Goal: Book appointment/travel/reservation

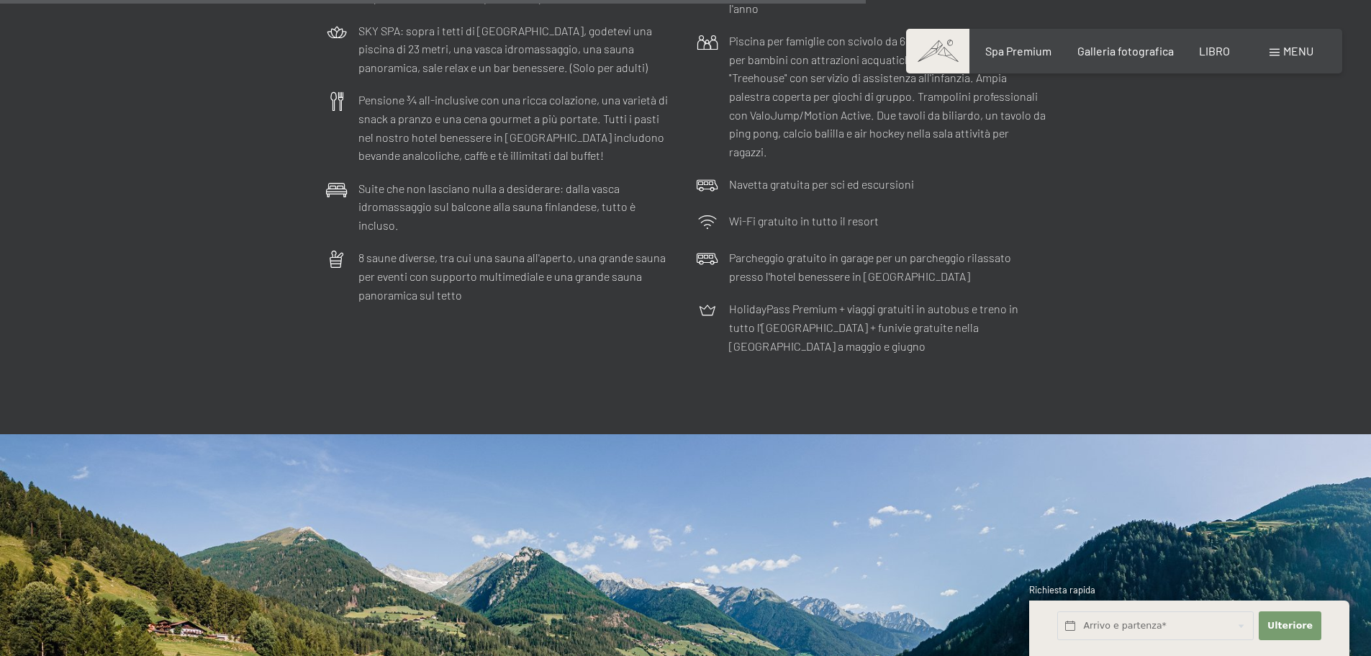
scroll to position [4677, 0]
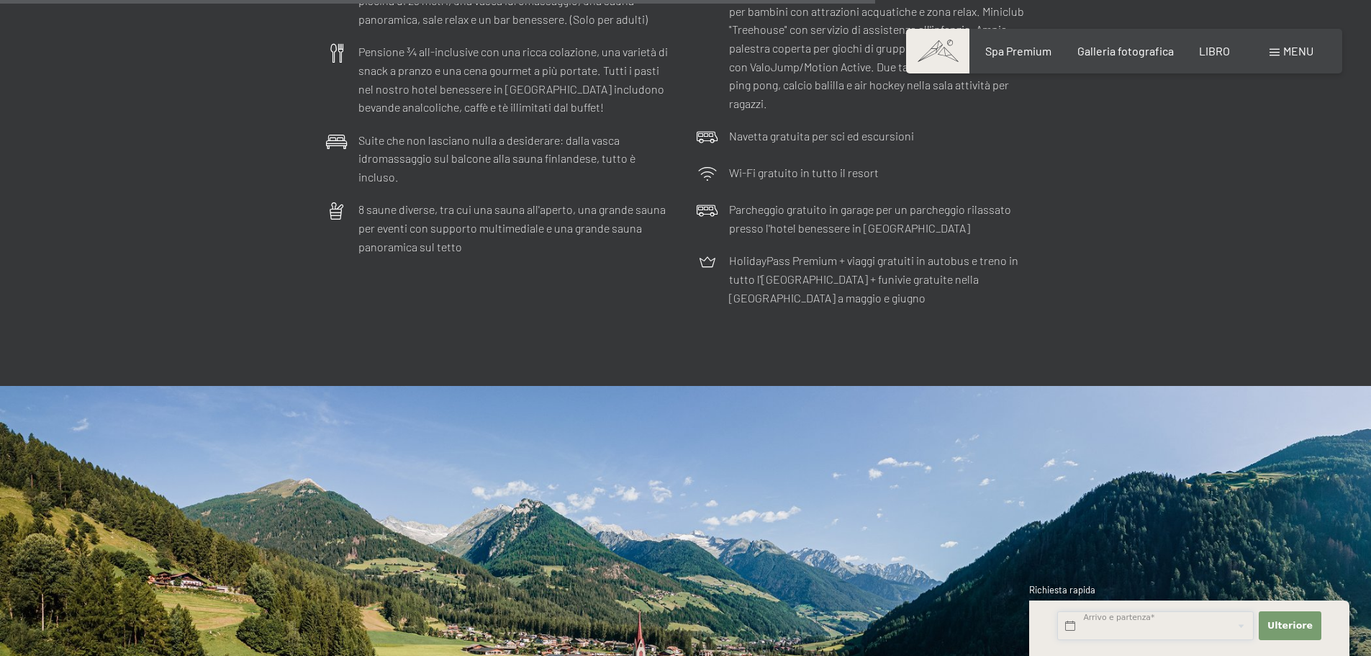
click at [1184, 632] on input "text" at bounding box center [1155, 626] width 196 height 30
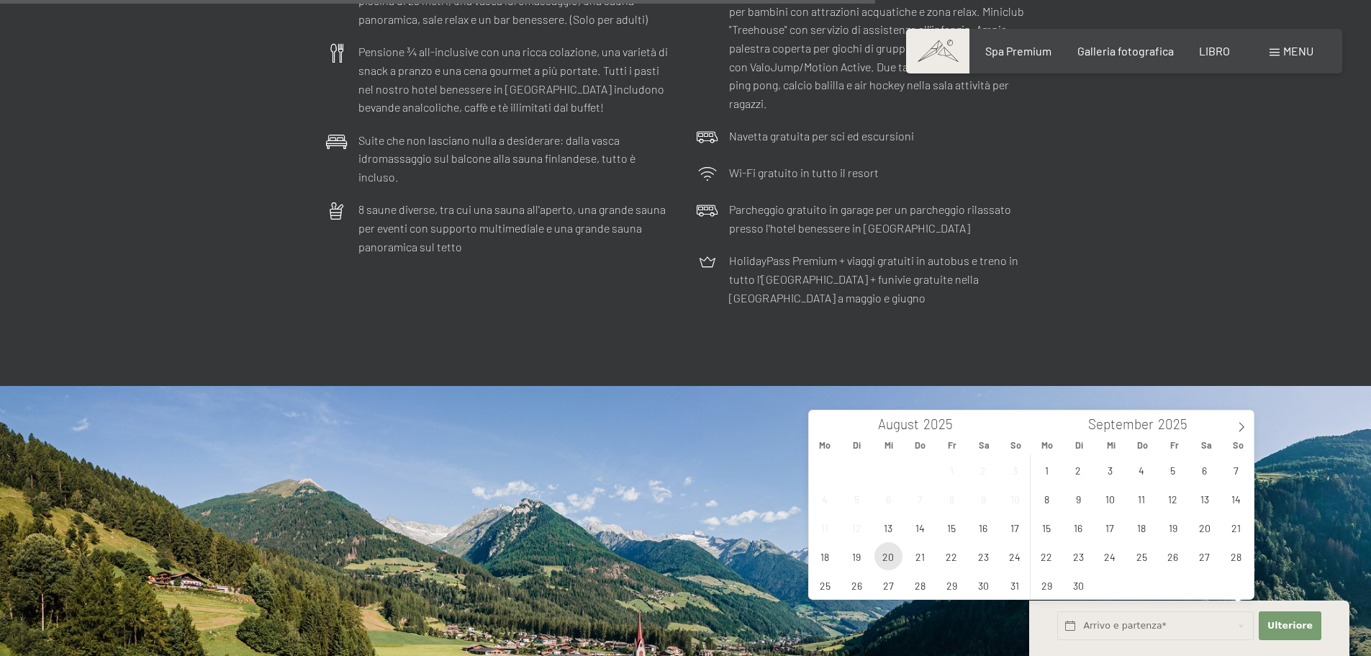
click at [894, 557] on span "20" at bounding box center [888, 556] width 28 height 28
click at [996, 555] on span "23" at bounding box center [983, 556] width 28 height 28
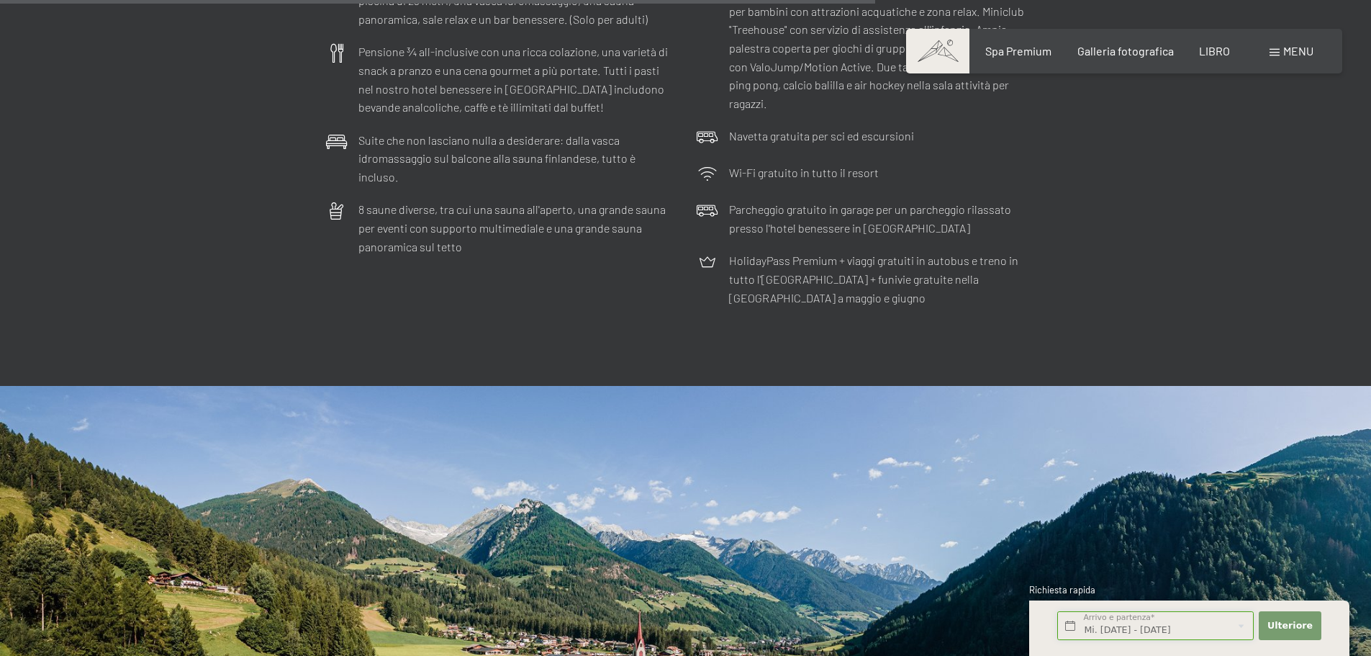
click at [1161, 632] on input "Mi. 20.08.2025 - Sa. 23.08.2025" at bounding box center [1155, 626] width 196 height 30
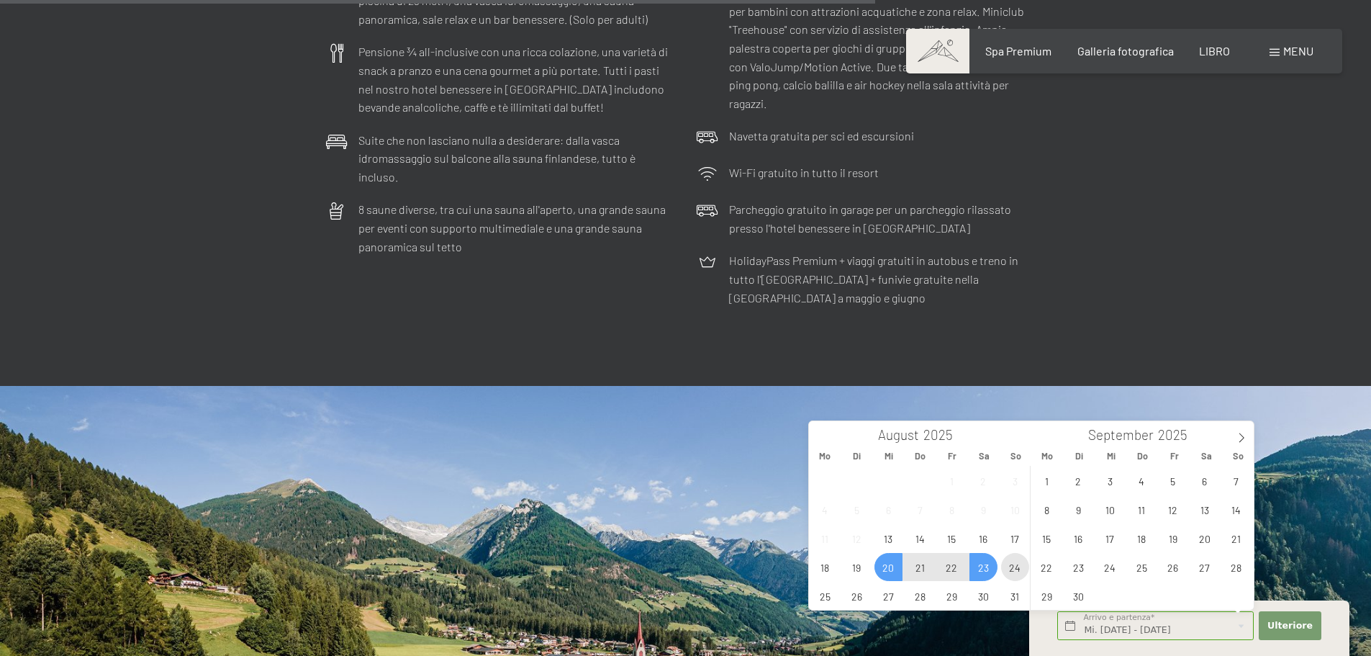
click at [1022, 568] on span "24" at bounding box center [1015, 567] width 28 height 28
click at [886, 572] on span "20" at bounding box center [888, 567] width 28 height 28
type input "Mi. 20.08.2025 - So. 24.08.2025"
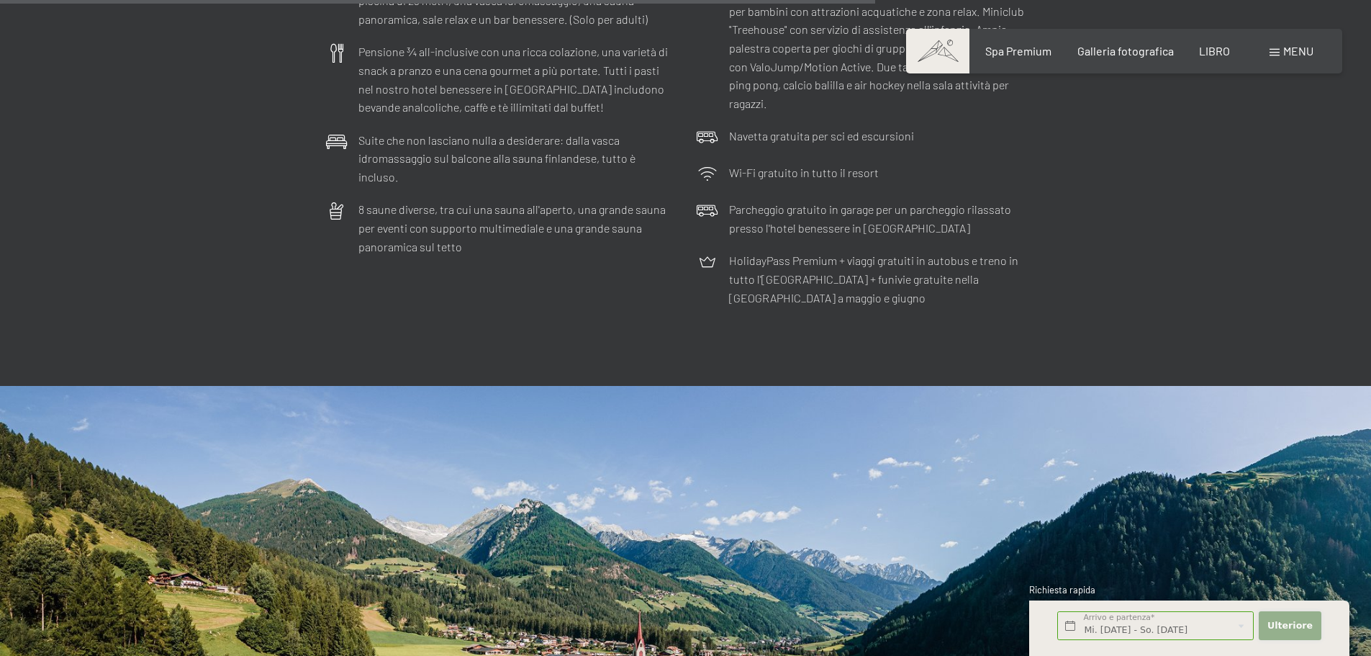
click at [1283, 620] on font "Ulteriore" at bounding box center [1289, 625] width 45 height 11
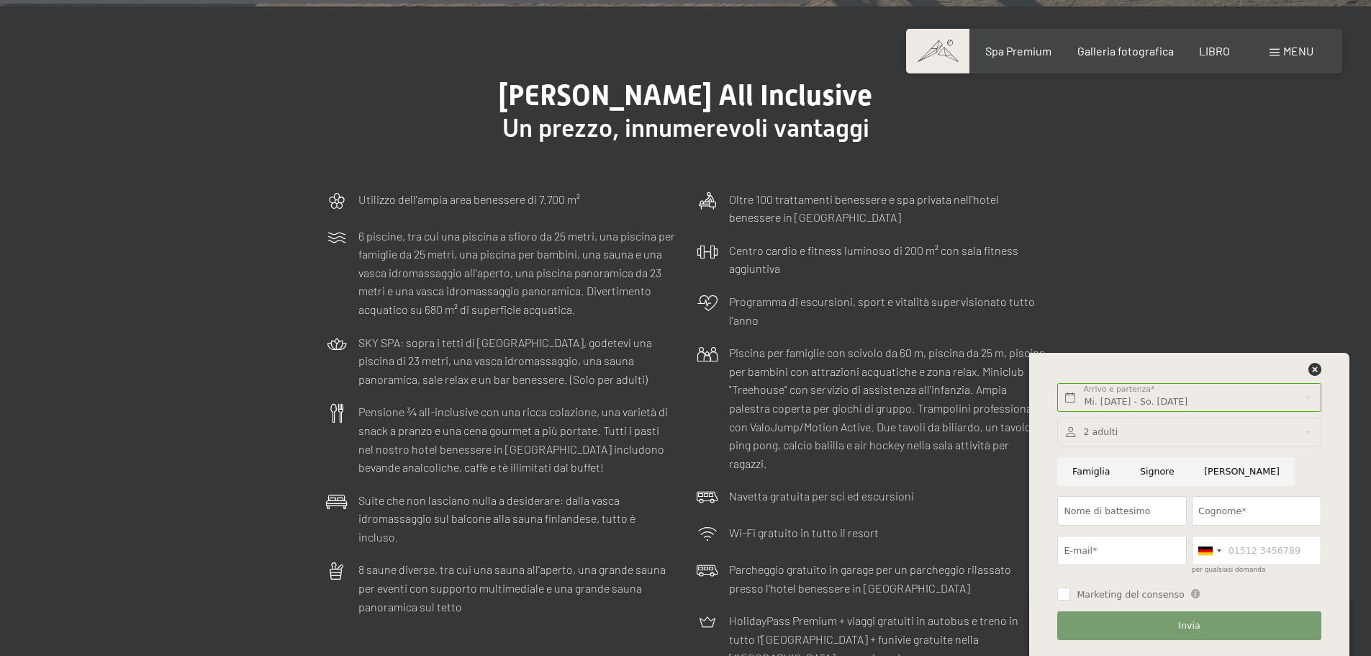
click at [1282, 55] on div "menu" at bounding box center [1291, 51] width 44 height 16
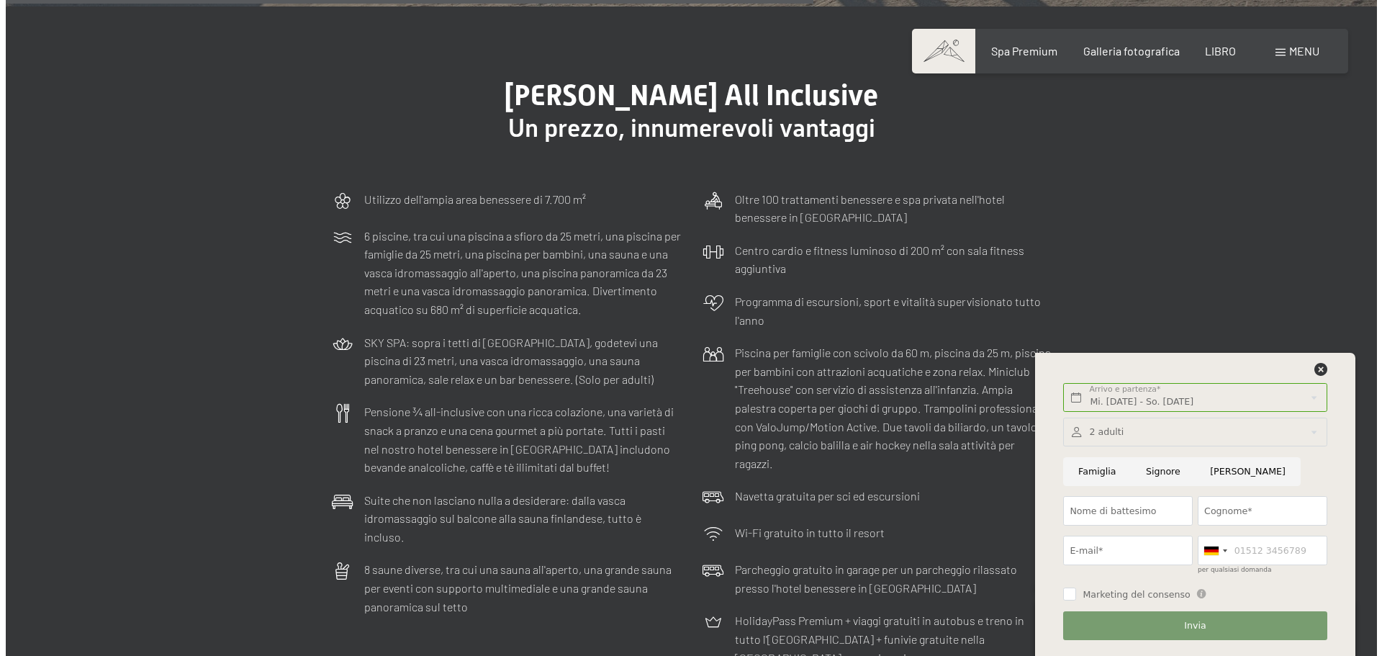
scroll to position [4340, 0]
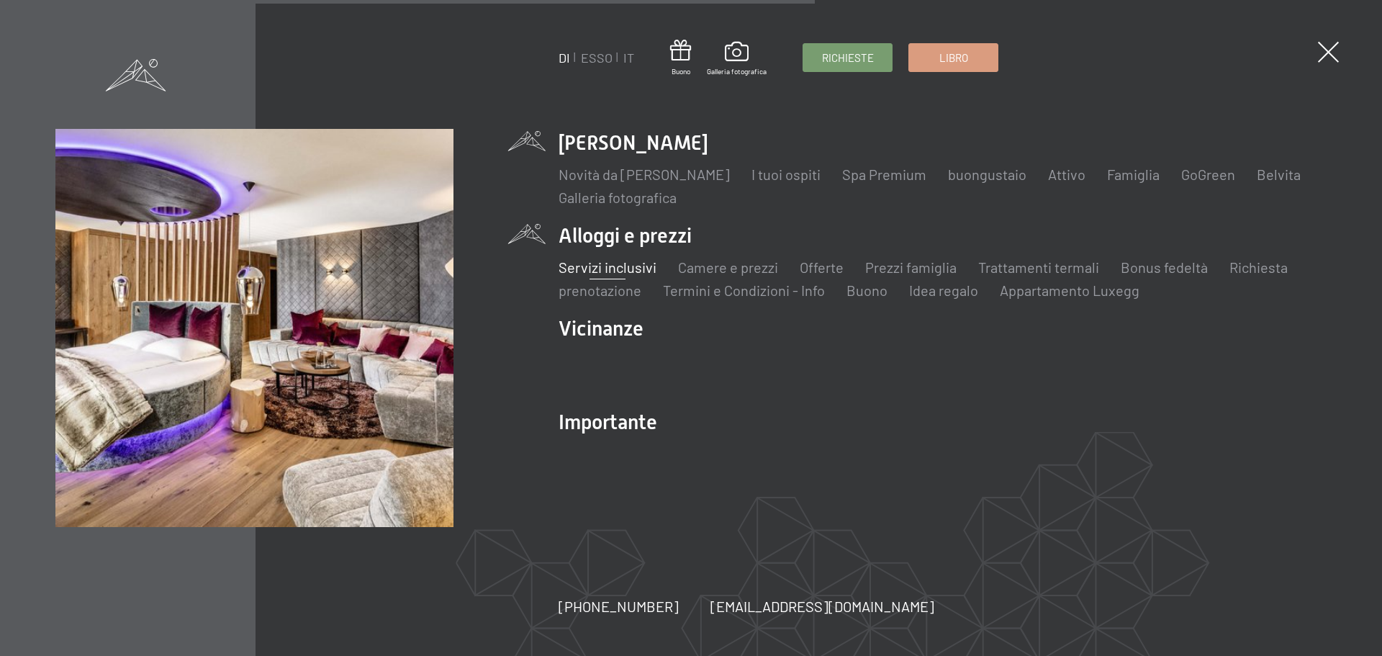
click at [609, 264] on font "Servizi inclusivi" at bounding box center [607, 266] width 98 height 17
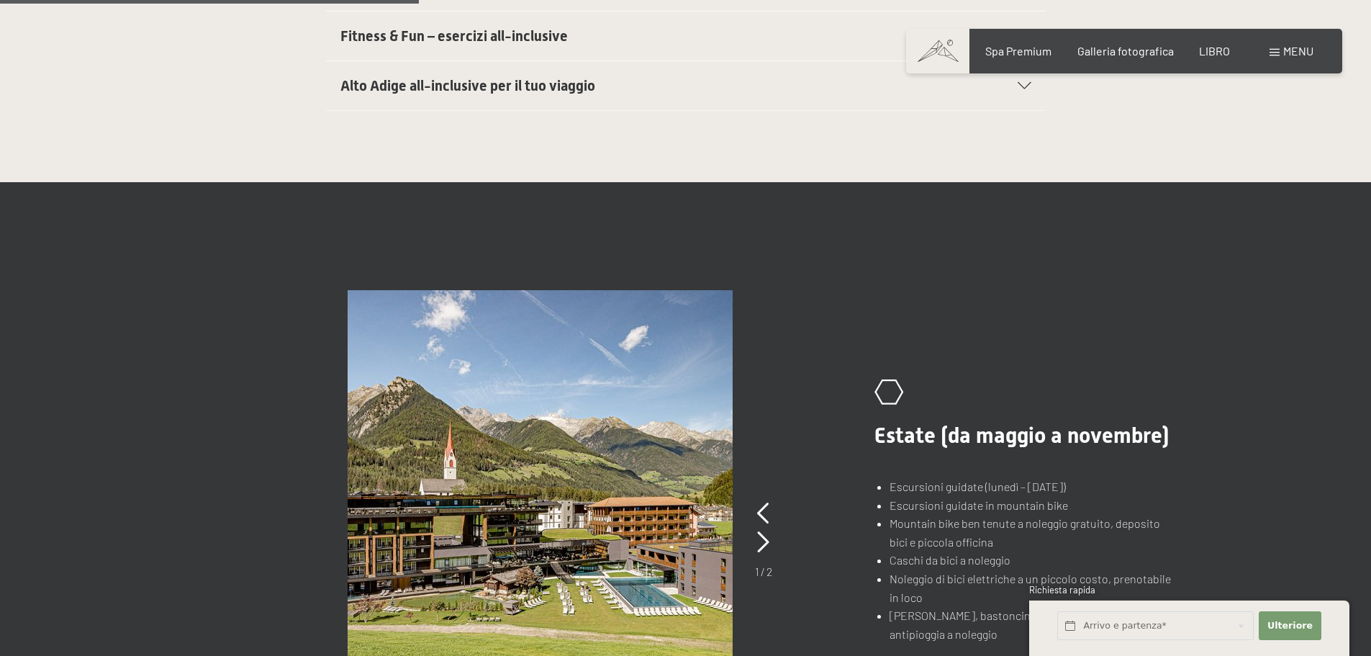
scroll to position [863, 0]
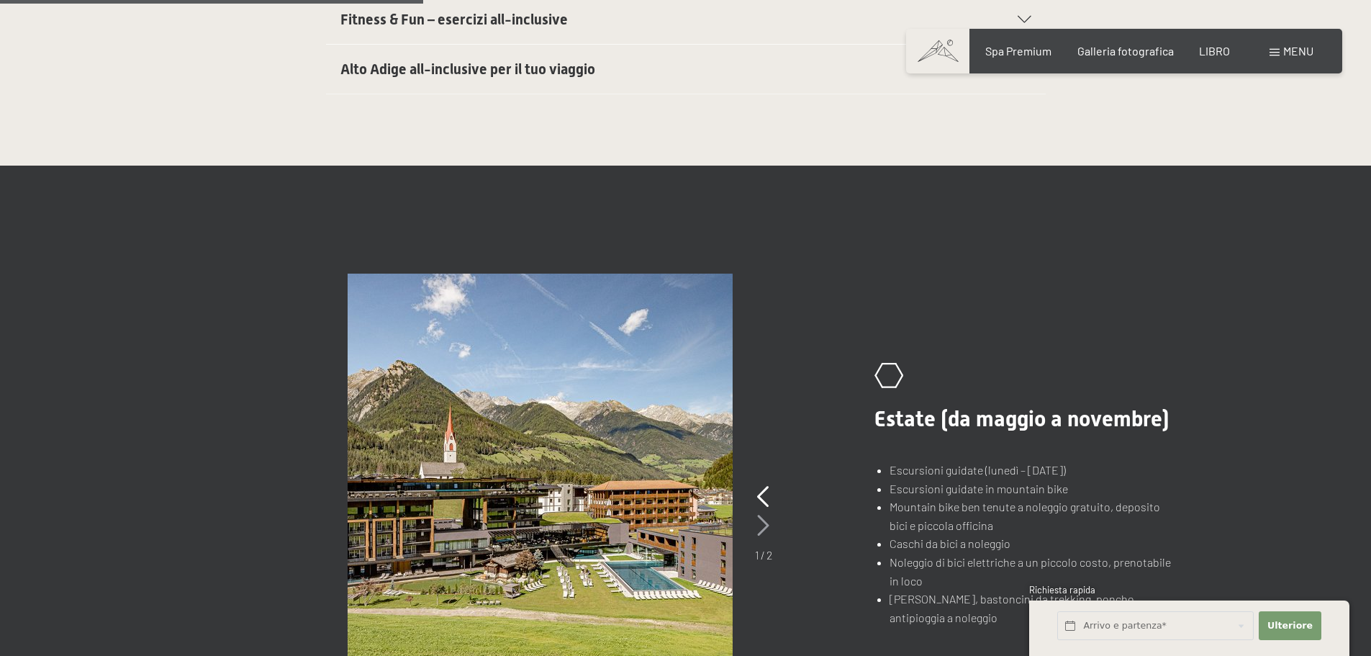
click at [761, 520] on icon at bounding box center [763, 525] width 12 height 22
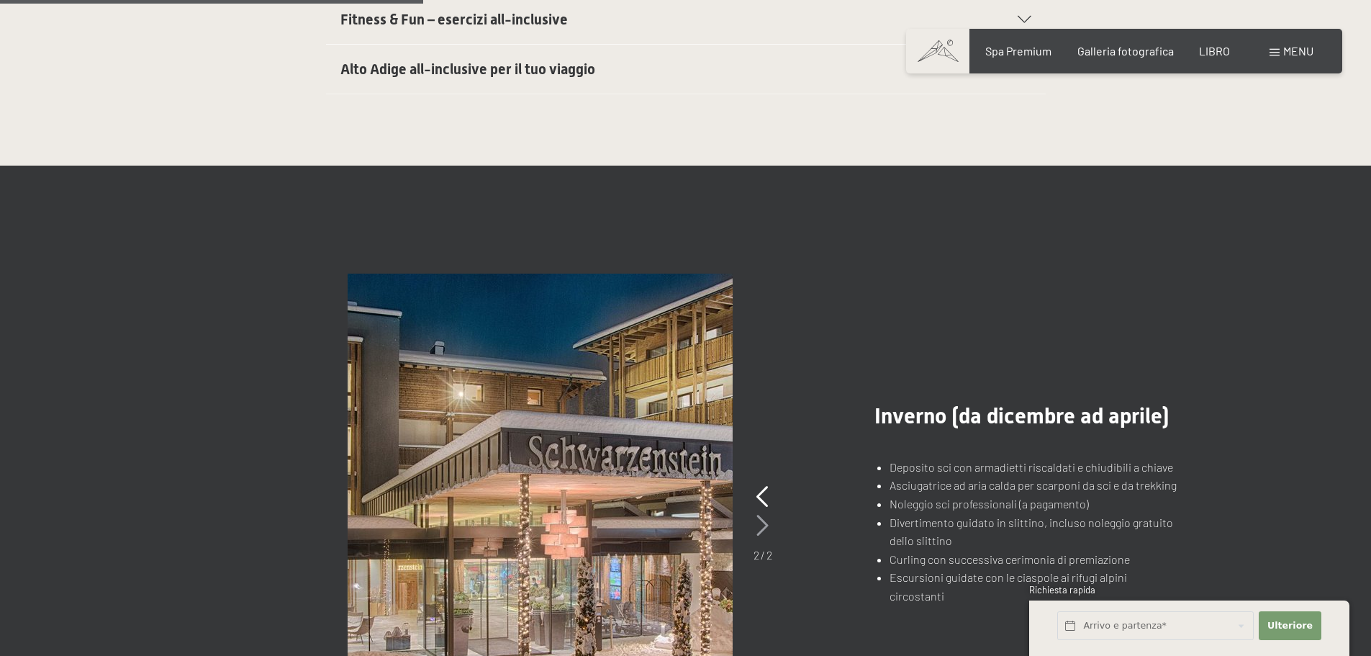
click at [761, 520] on icon at bounding box center [762, 525] width 12 height 22
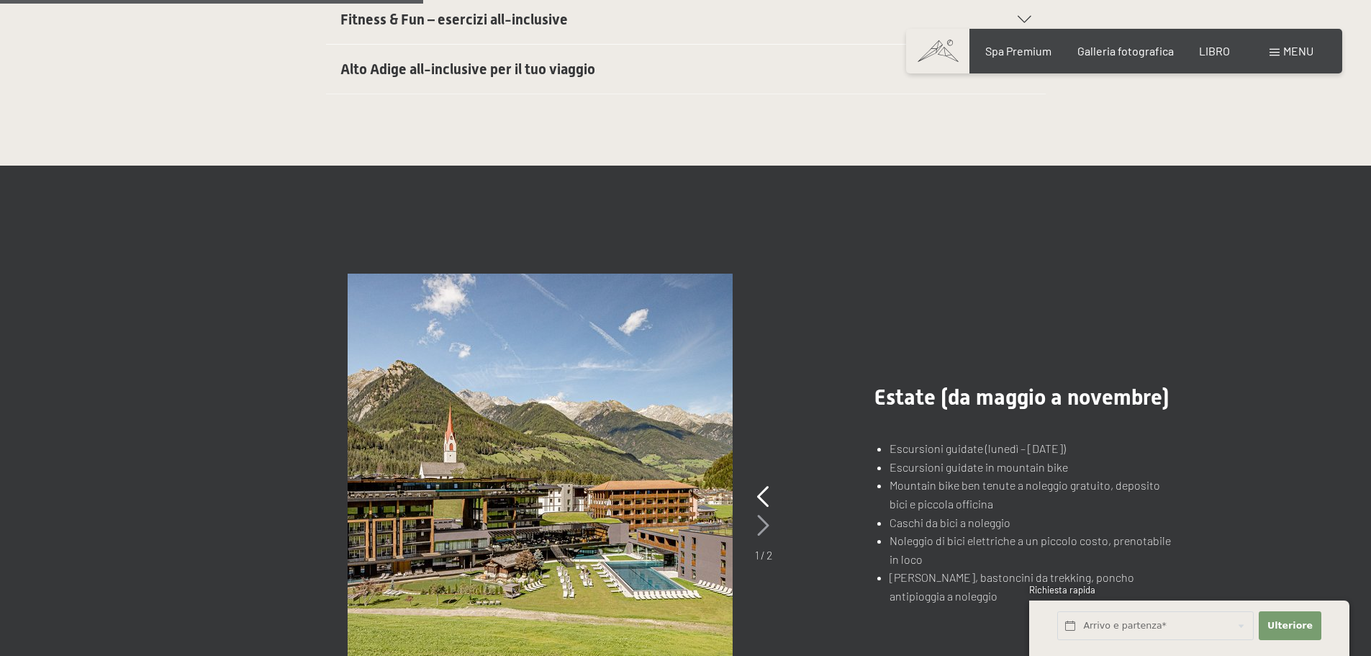
click at [761, 520] on icon at bounding box center [763, 525] width 12 height 22
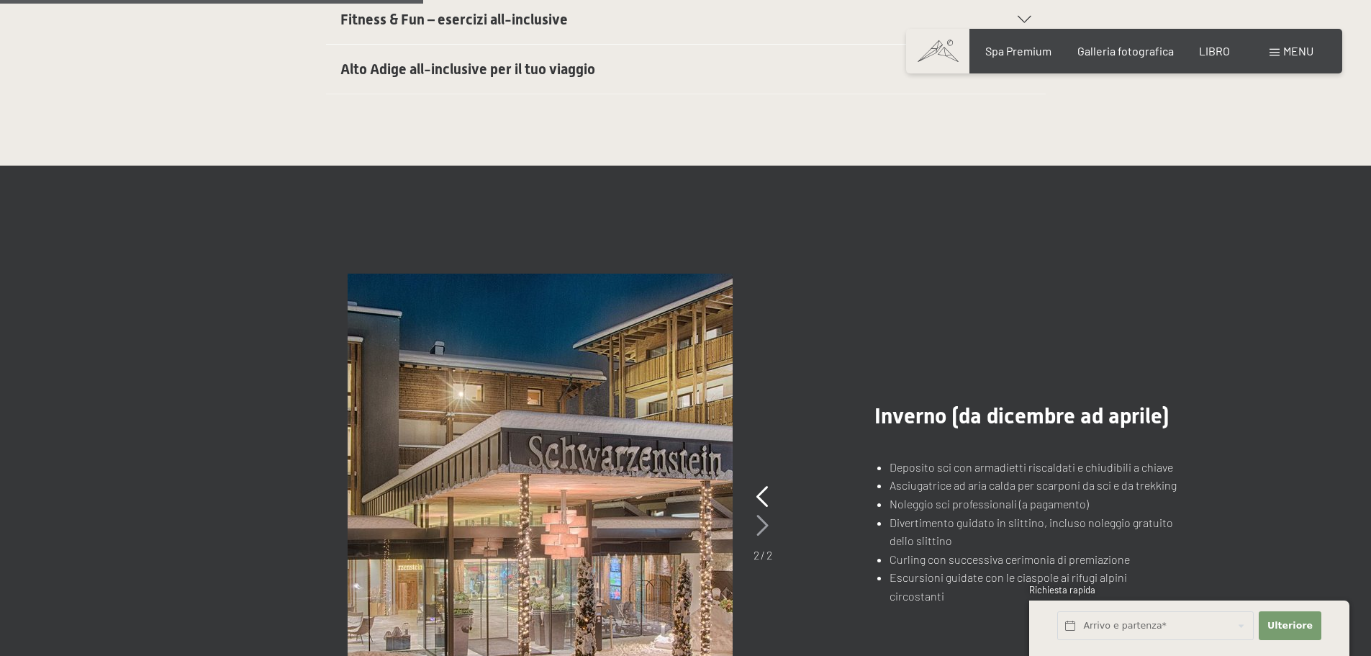
click at [761, 520] on icon at bounding box center [762, 525] width 12 height 22
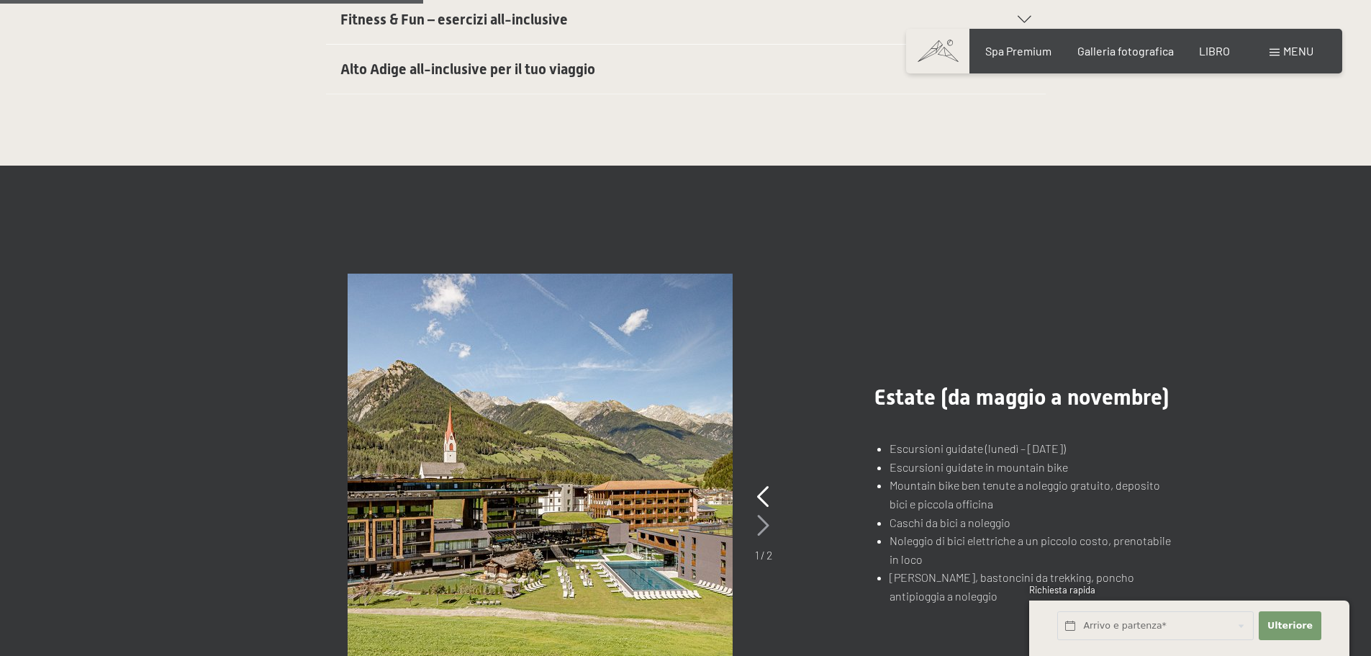
click at [761, 520] on icon at bounding box center [763, 525] width 12 height 22
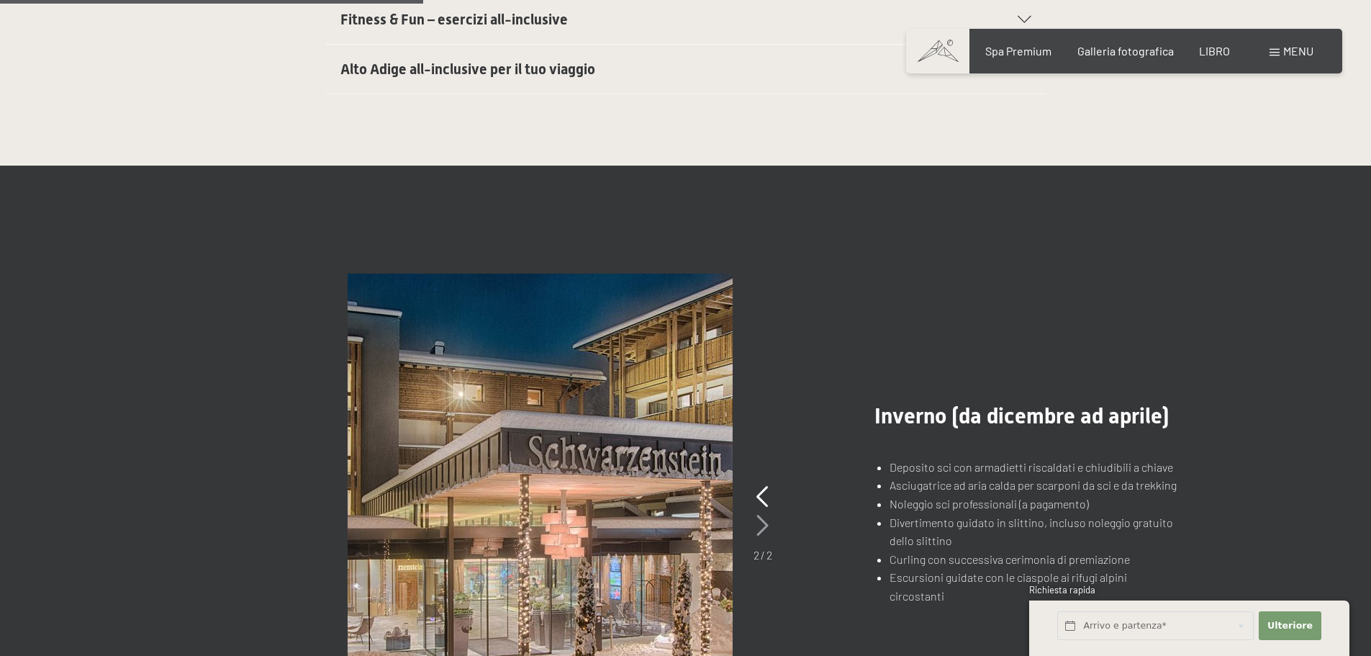
click at [761, 520] on icon at bounding box center [762, 525] width 12 height 22
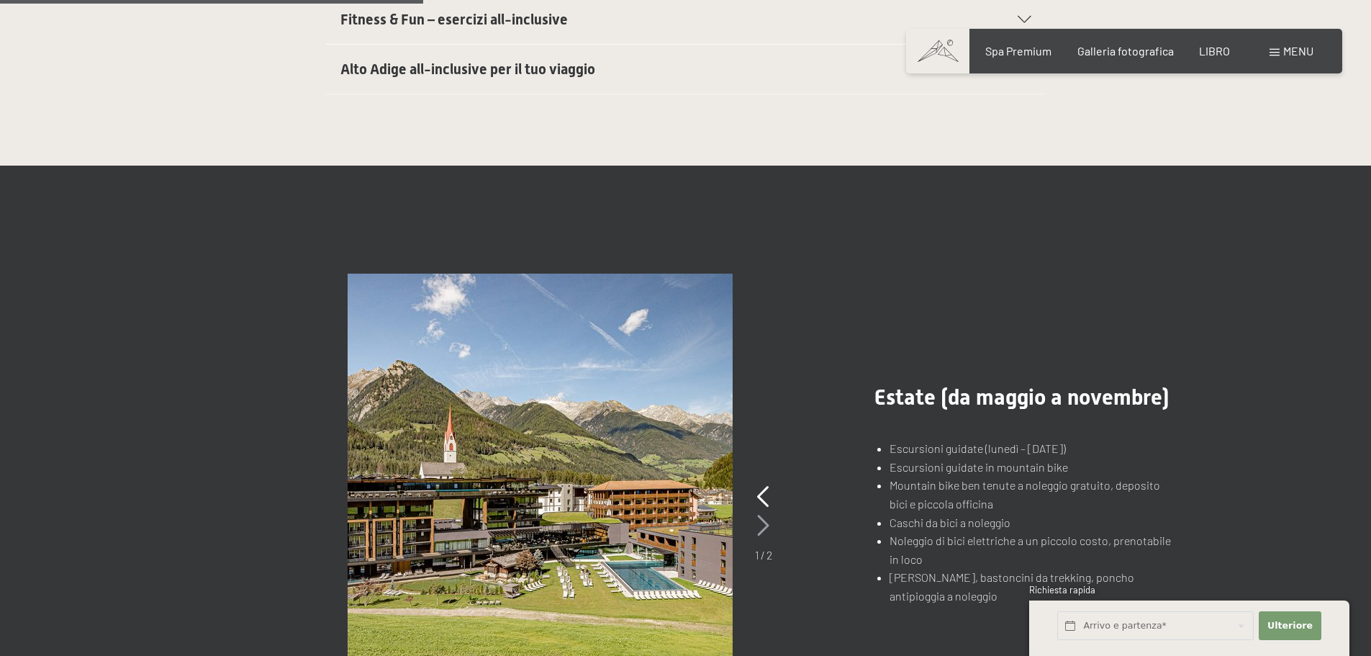
click at [761, 520] on icon at bounding box center [763, 525] width 12 height 22
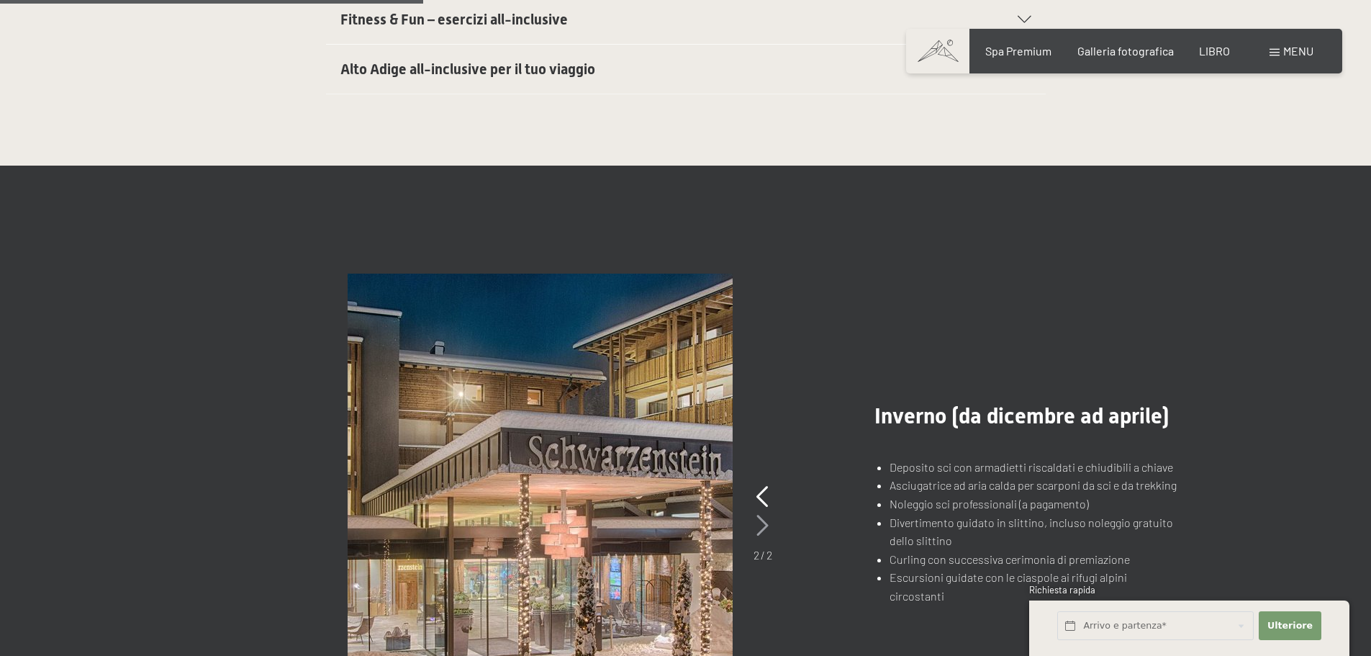
click at [757, 525] on icon at bounding box center [762, 525] width 12 height 22
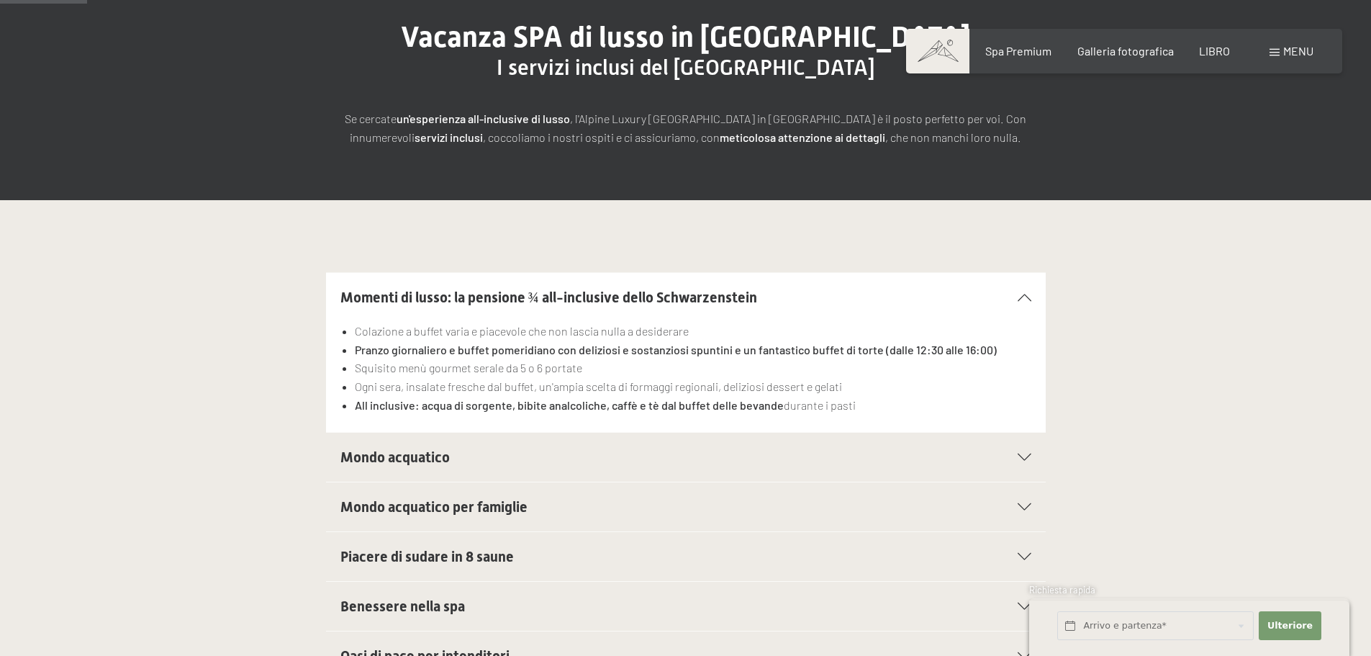
scroll to position [0, 0]
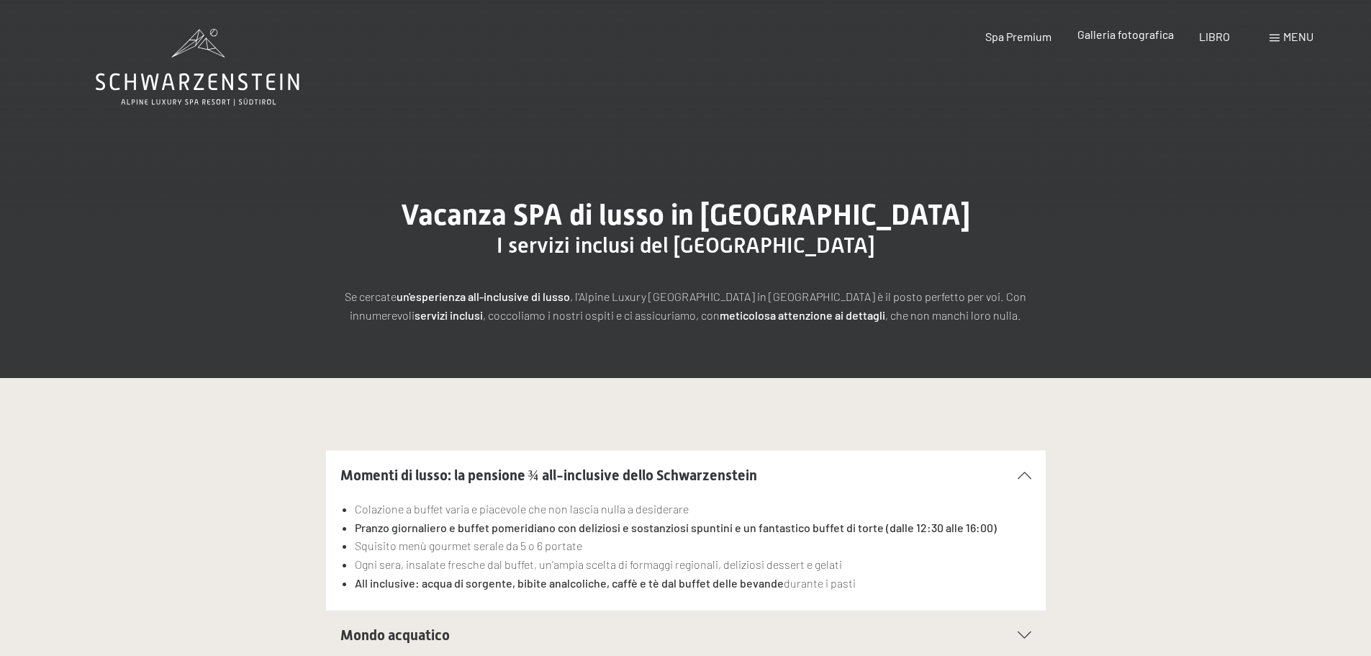
click at [1132, 30] on font "Galleria fotografica" at bounding box center [1125, 34] width 96 height 14
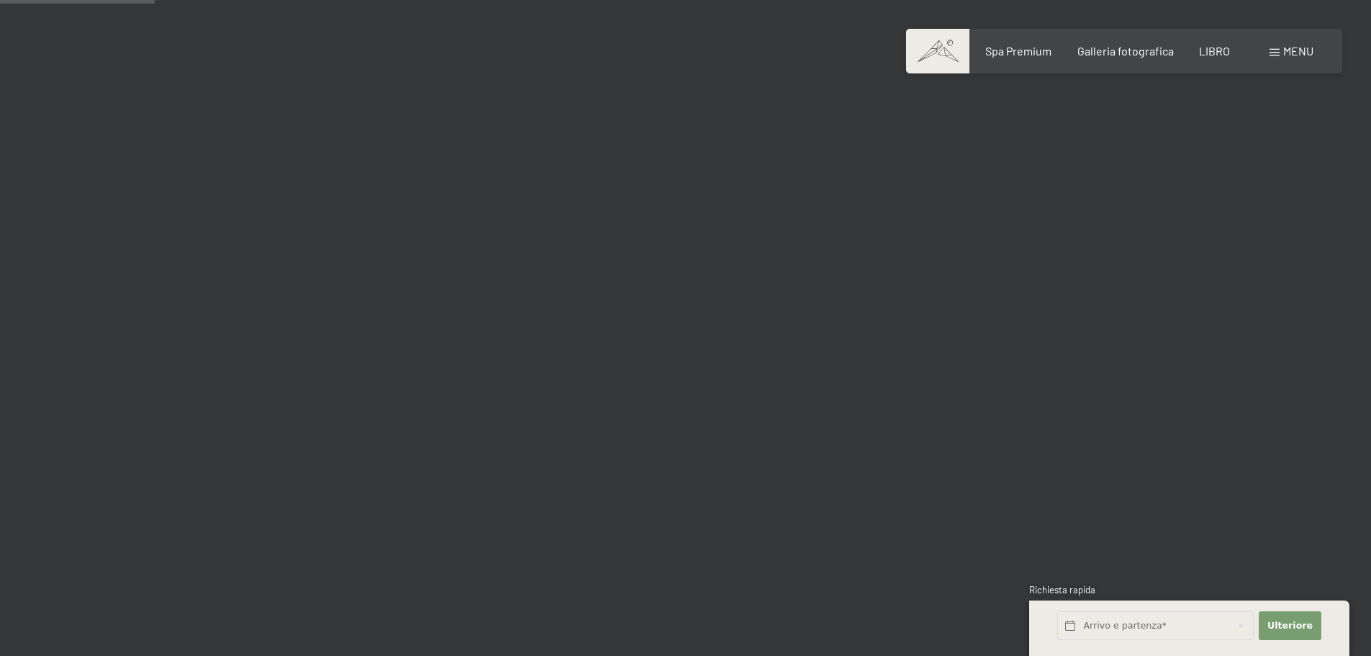
scroll to position [2447, 0]
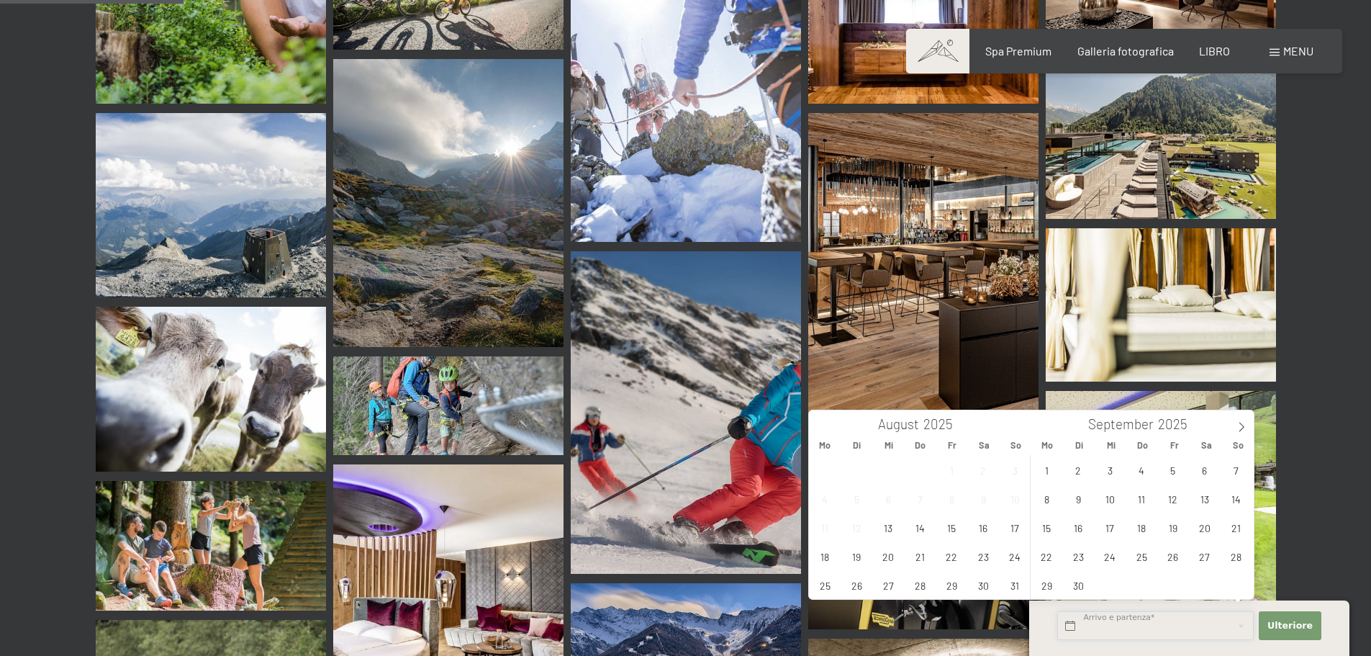
click at [1104, 625] on input "text" at bounding box center [1155, 626] width 196 height 30
click at [895, 559] on span "20" at bounding box center [888, 556] width 28 height 28
type input "Mi. 20.08.2025"
drag, startPoint x: 994, startPoint y: 558, endPoint x: 1010, endPoint y: 557, distance: 16.6
click at [1010, 557] on div "28 29 30 31 1 2 3 4 5 6 7 8 9 10 11 12 13 14 15 16 17 18 19 20 21 22 23 24 25 2…" at bounding box center [920, 527] width 222 height 144
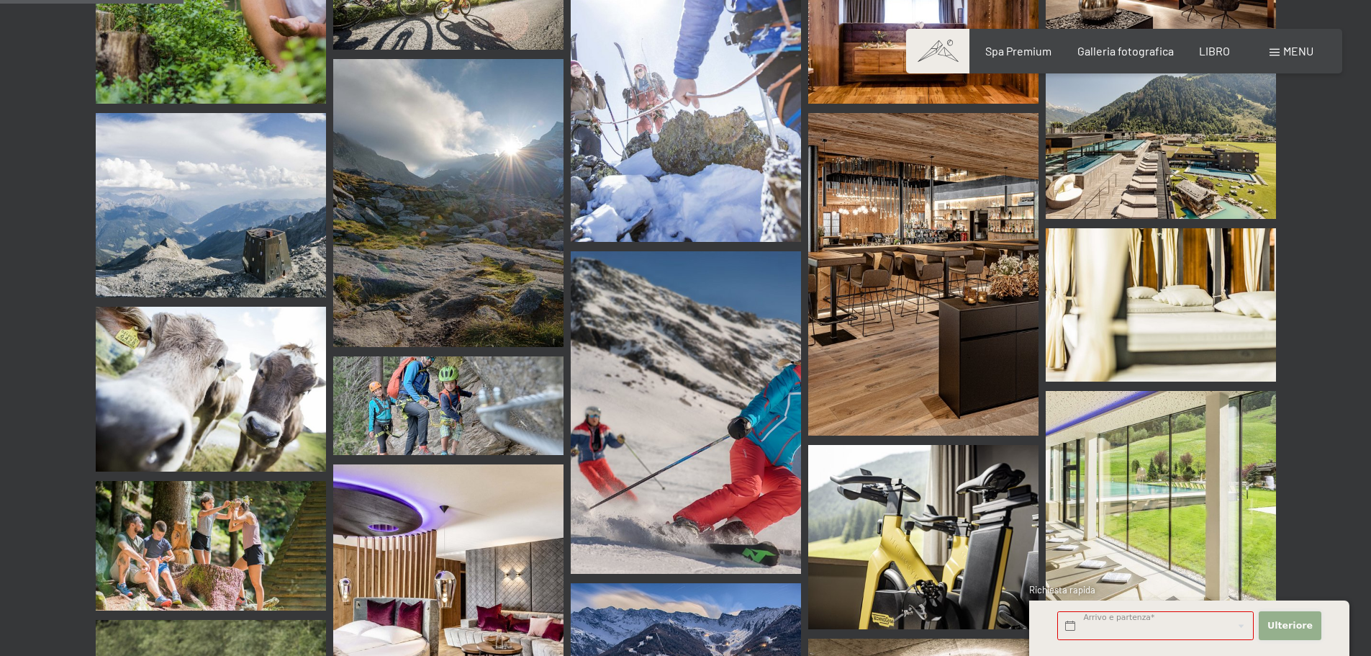
click at [1302, 625] on font "Ulteriore" at bounding box center [1289, 625] width 45 height 11
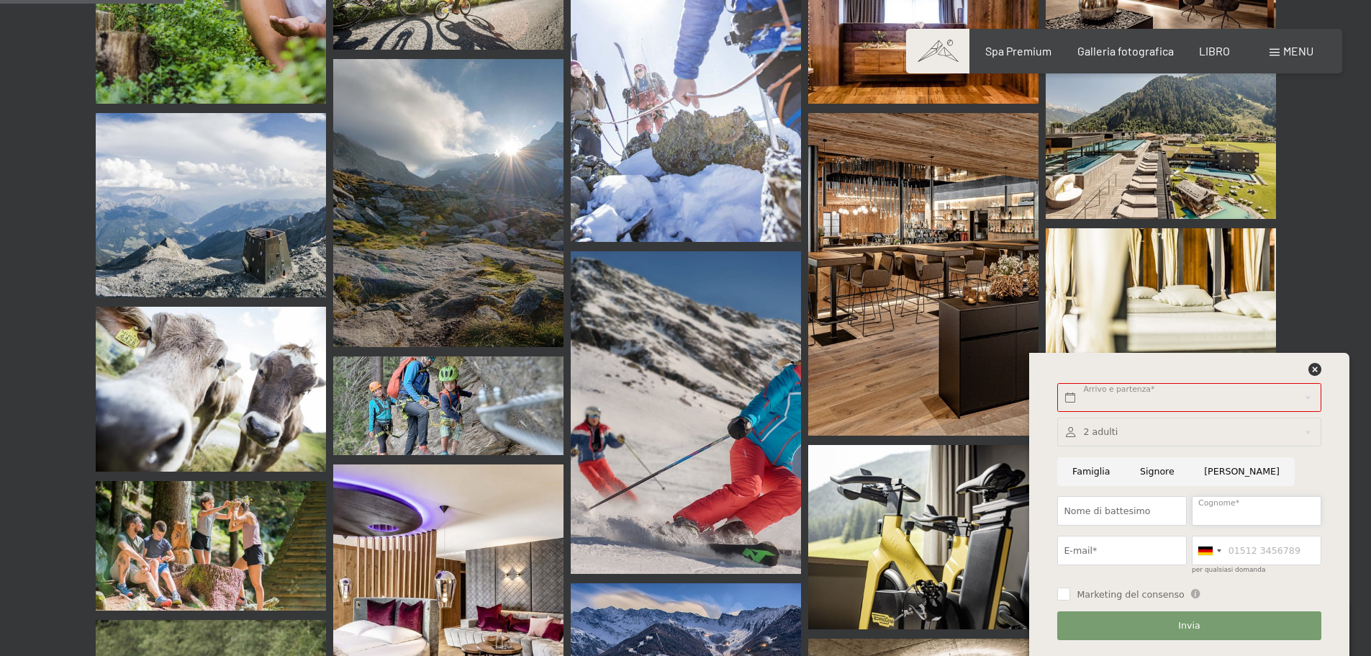
click at [1236, 505] on input "Cognome*" at bounding box center [1257, 511] width 130 height 30
type input "Valentini"
type input "Fabiano"
click at [1162, 554] on input "E-mail*" at bounding box center [1122, 550] width 130 height 30
type input "avv.fabianovalentini@gmail.com"
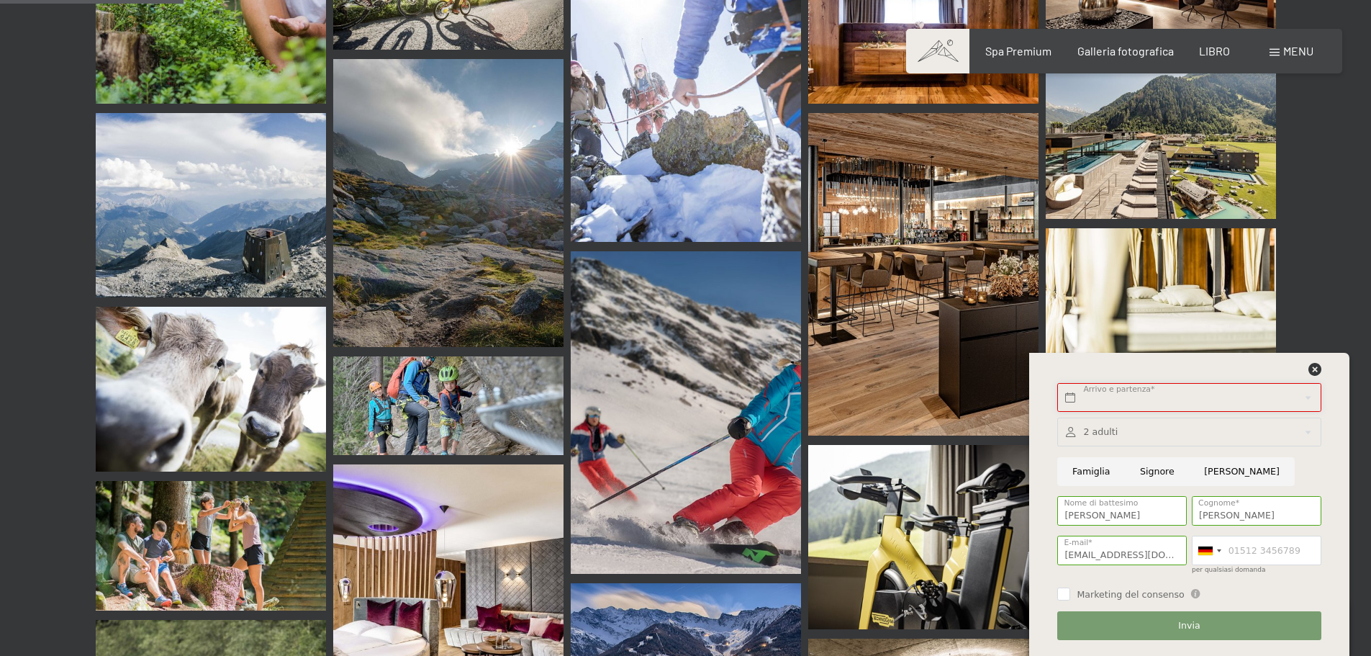
click at [1205, 393] on input "text" at bounding box center [1188, 398] width 263 height 30
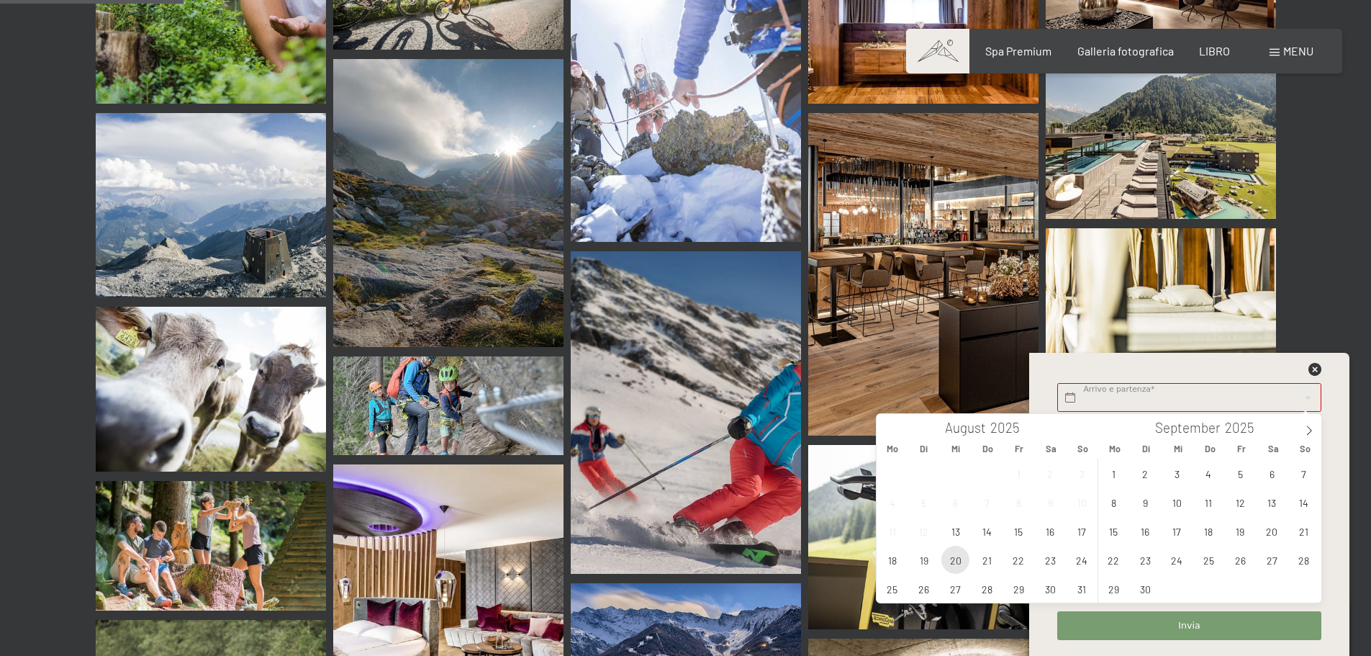
click at [966, 559] on span "20" at bounding box center [955, 559] width 28 height 28
click at [1082, 553] on span "24" at bounding box center [1082, 559] width 28 height 28
type input "Mi. 20.08.2025 - So. 24.08.2025"
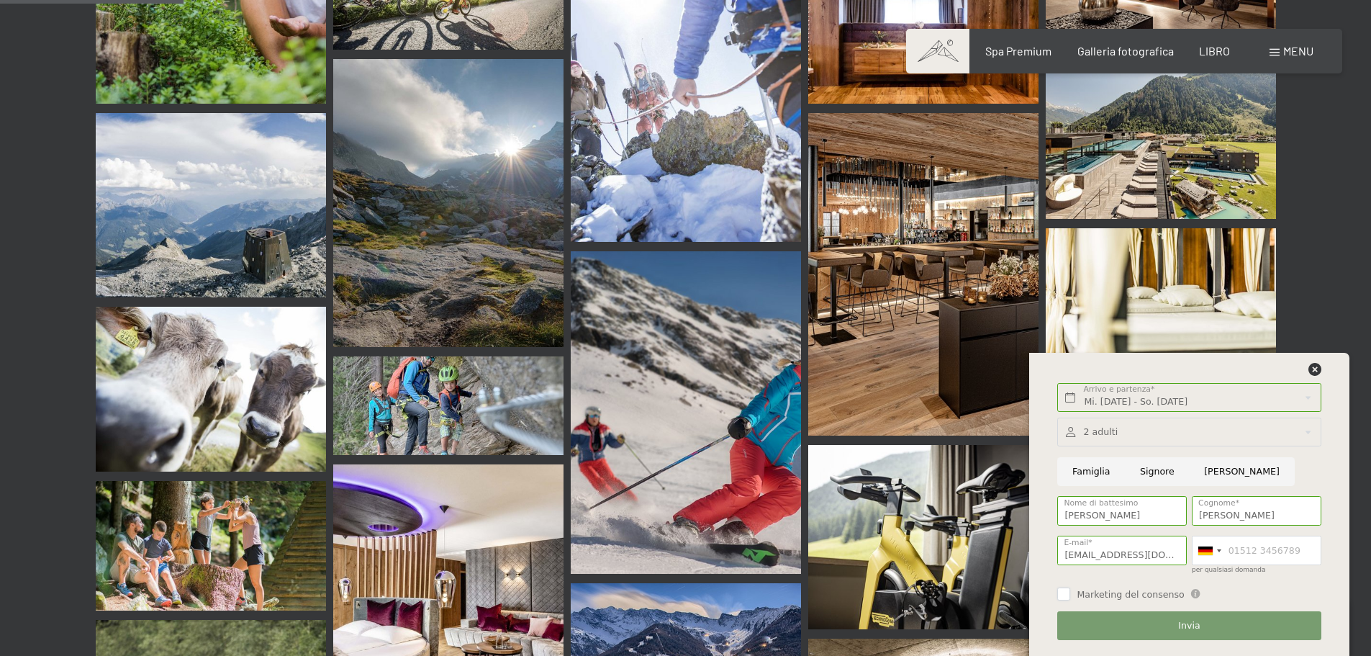
click at [1061, 596] on input "Marketing del consenso" at bounding box center [1063, 593] width 13 height 13
click at [1065, 590] on input "Marketing del consenso" at bounding box center [1063, 593] width 13 height 13
checkbox input "false"
click at [1139, 625] on button "Invia" at bounding box center [1188, 626] width 263 height 30
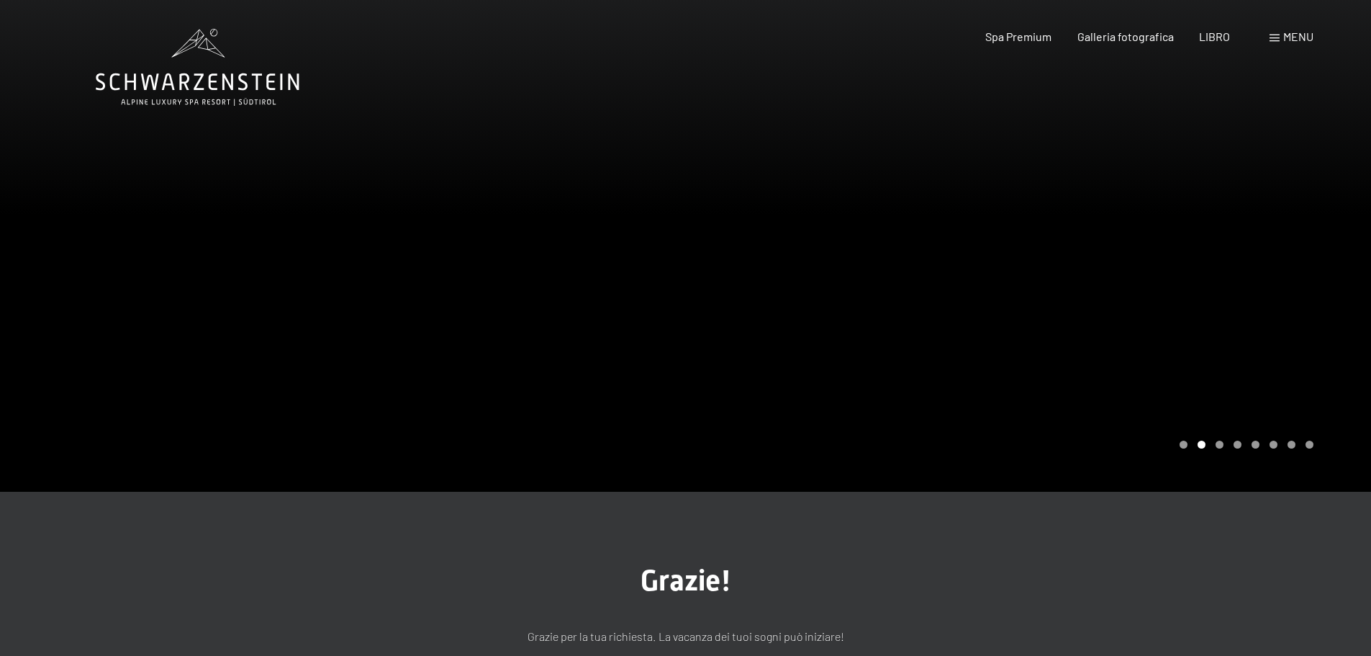
click at [1302, 42] on font "menu" at bounding box center [1298, 37] width 30 height 14
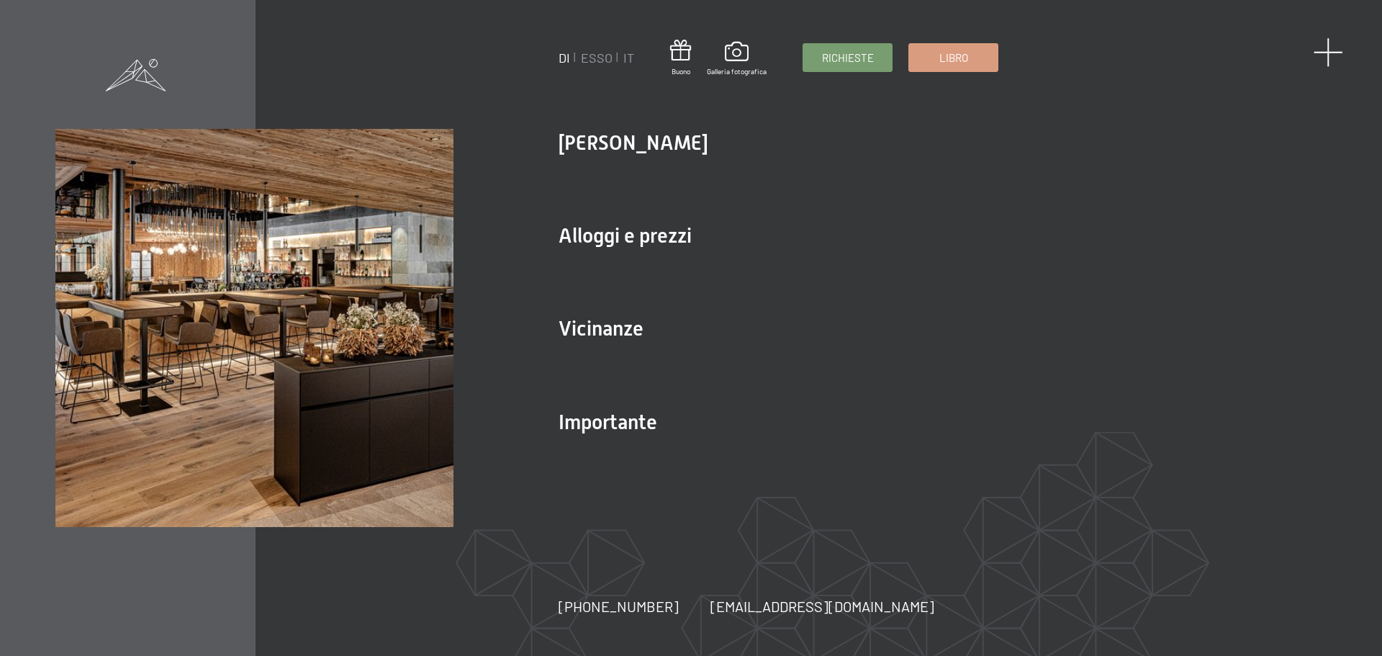
click at [1324, 52] on span at bounding box center [1328, 52] width 30 height 30
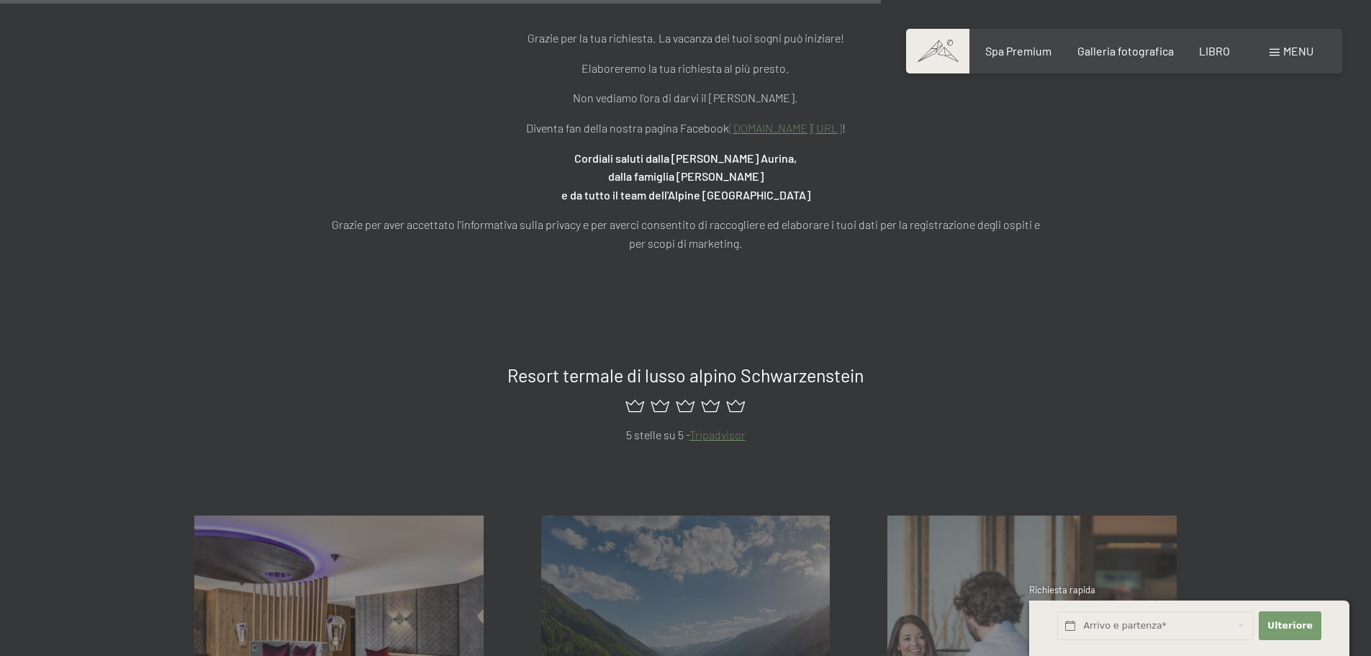
scroll to position [935, 0]
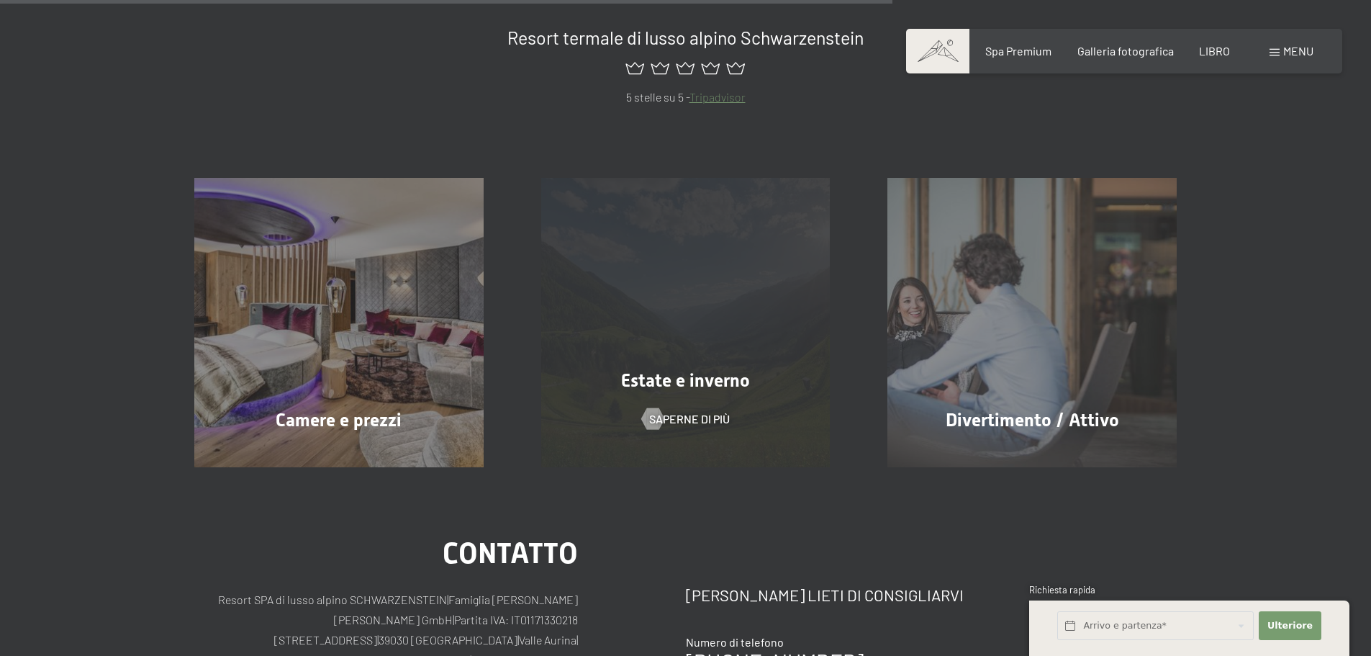
click at [677, 294] on div "Estate e inverno Saperne di più" at bounding box center [685, 322] width 347 height 289
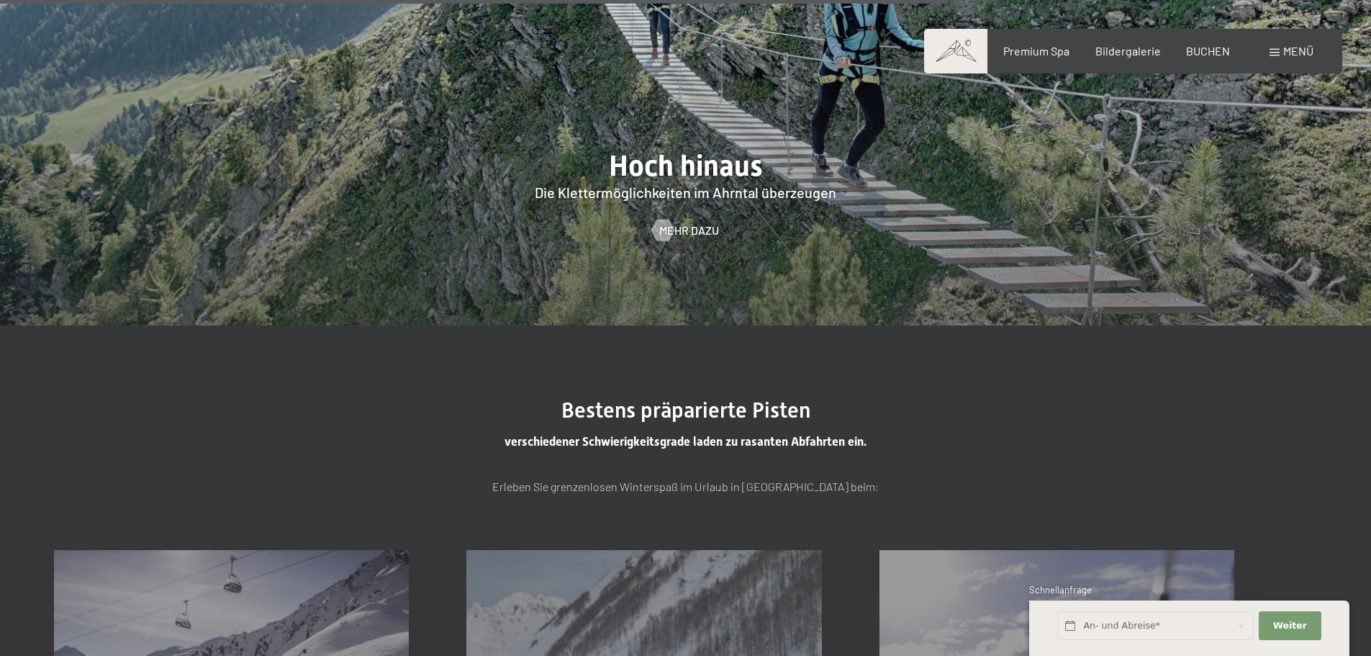
scroll to position [3310, 0]
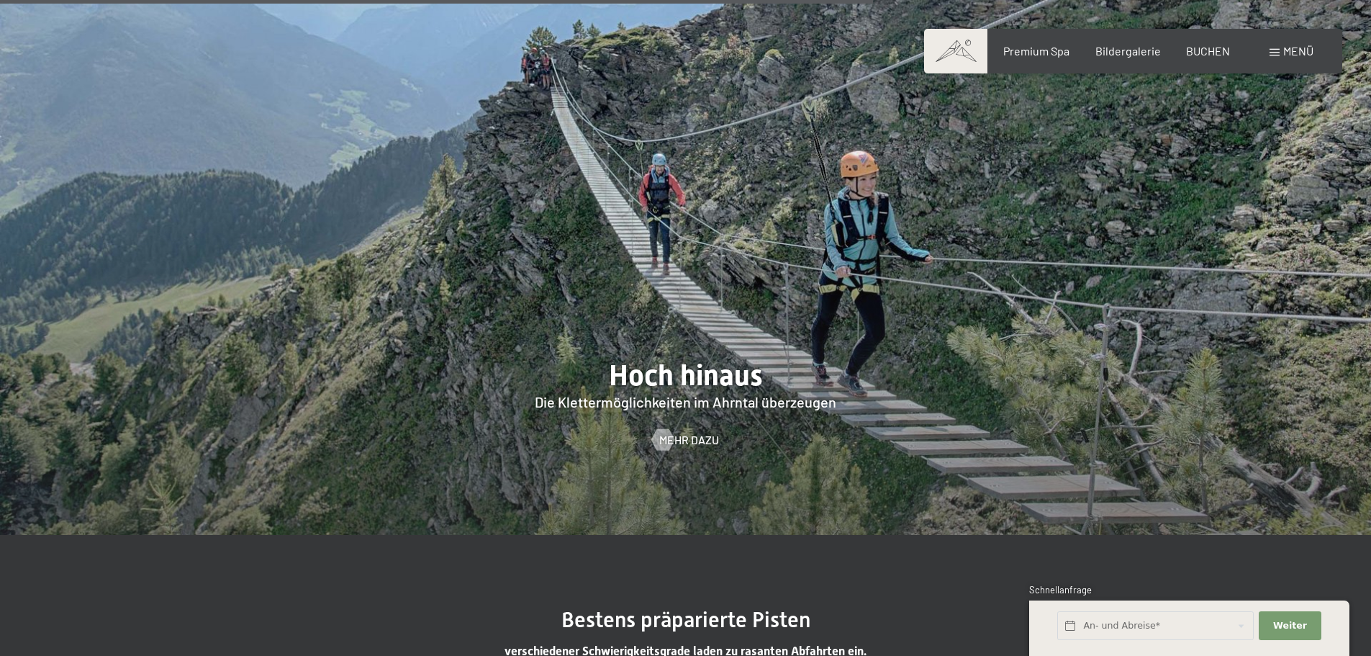
click at [956, 42] on span at bounding box center [955, 51] width 63 height 45
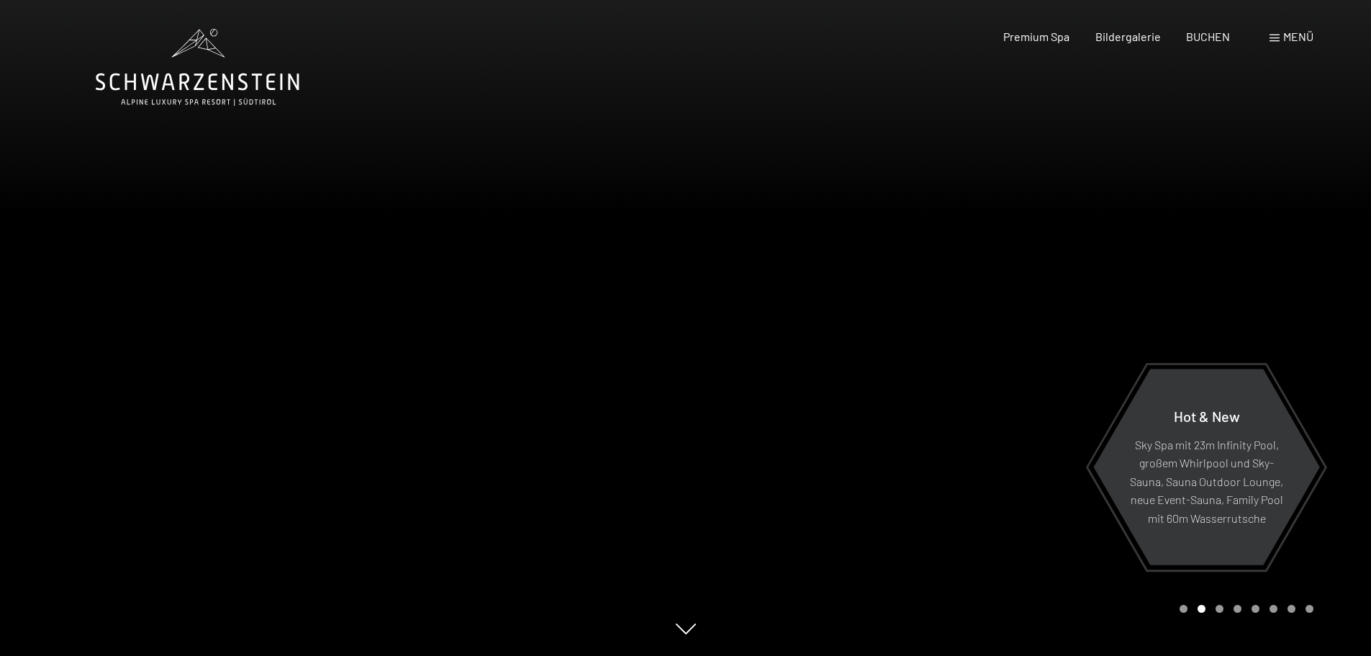
click at [1283, 32] on span "Menü" at bounding box center [1298, 37] width 30 height 14
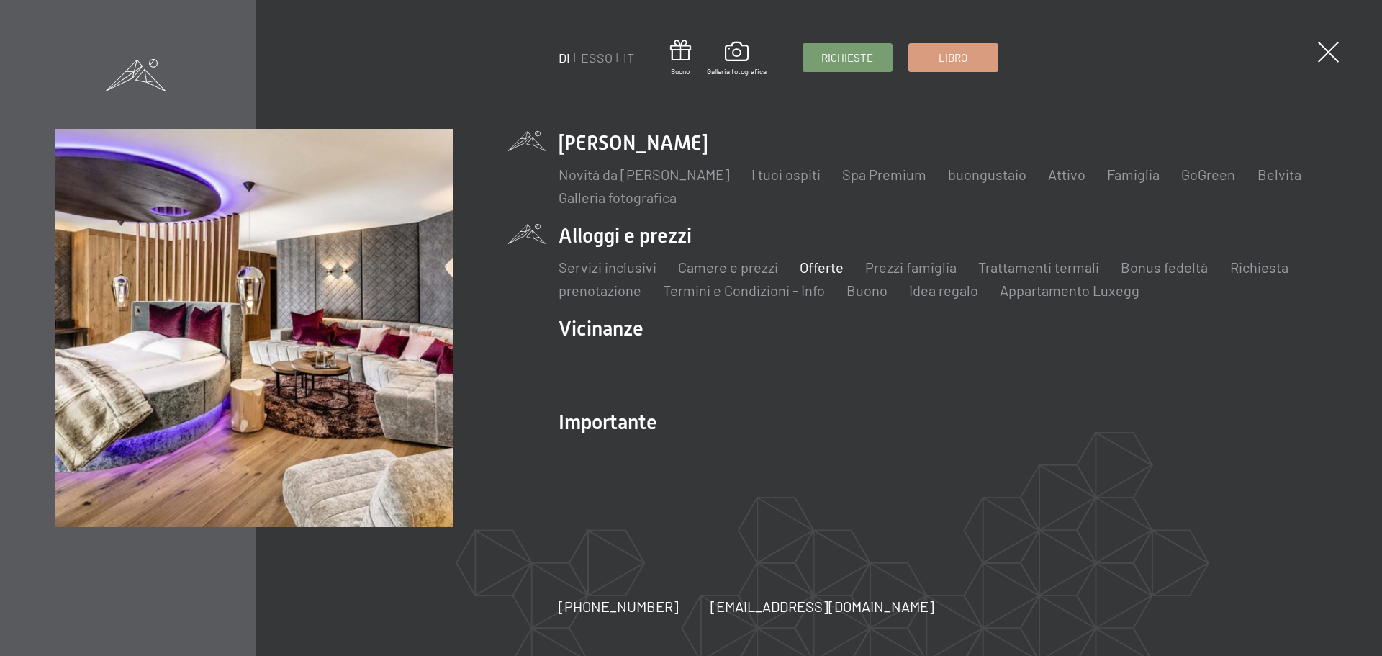
click at [831, 268] on font "Offerte" at bounding box center [821, 266] width 44 height 17
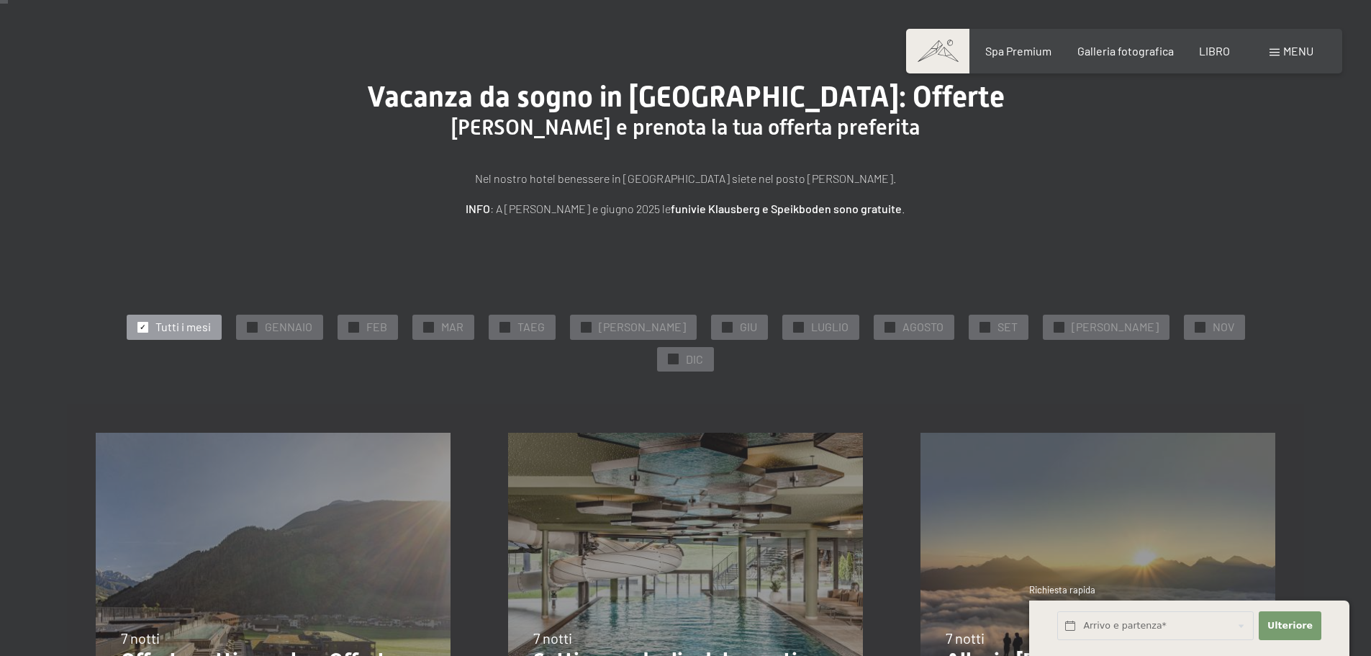
scroll to position [144, 0]
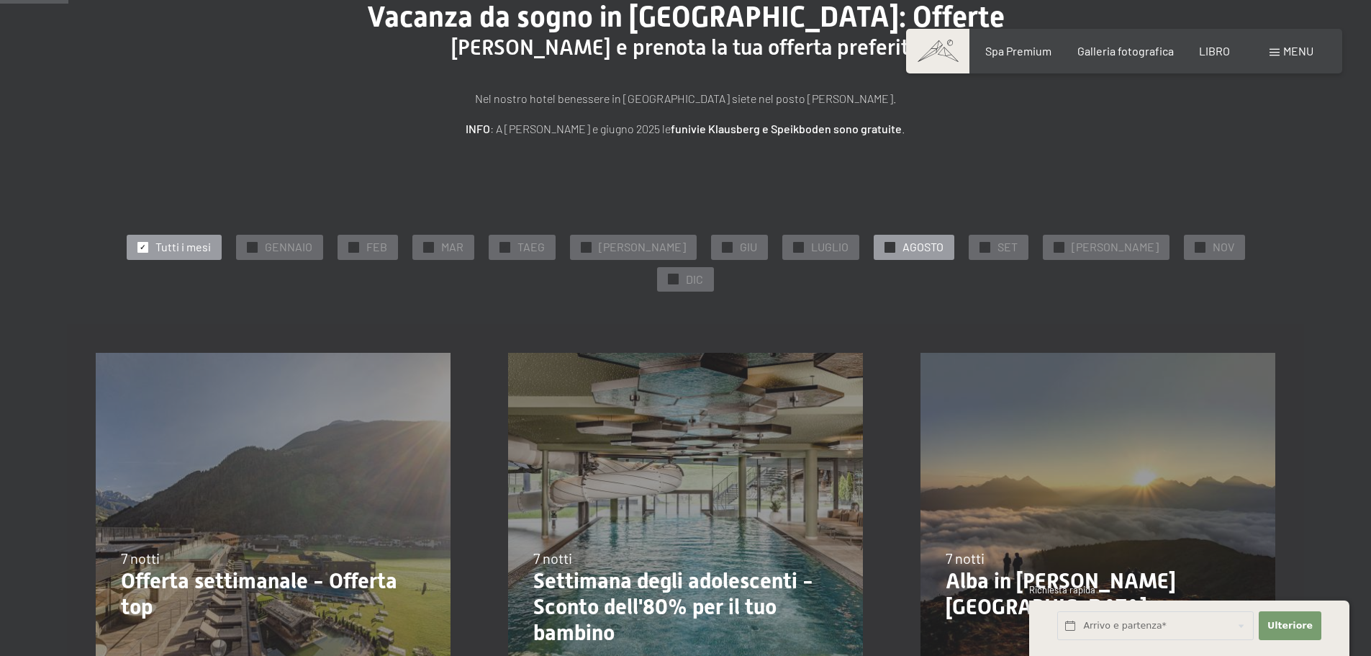
click at [874, 248] on div "✓ AGOSTO" at bounding box center [914, 247] width 81 height 24
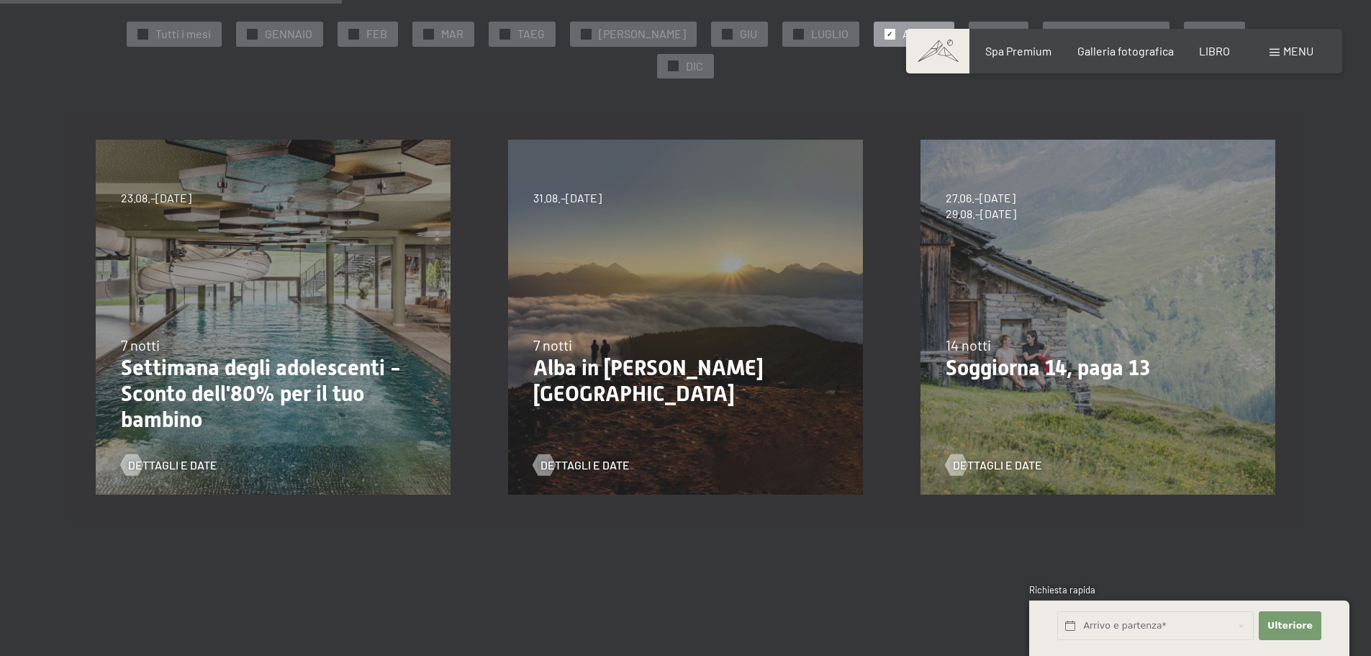
scroll to position [360, 0]
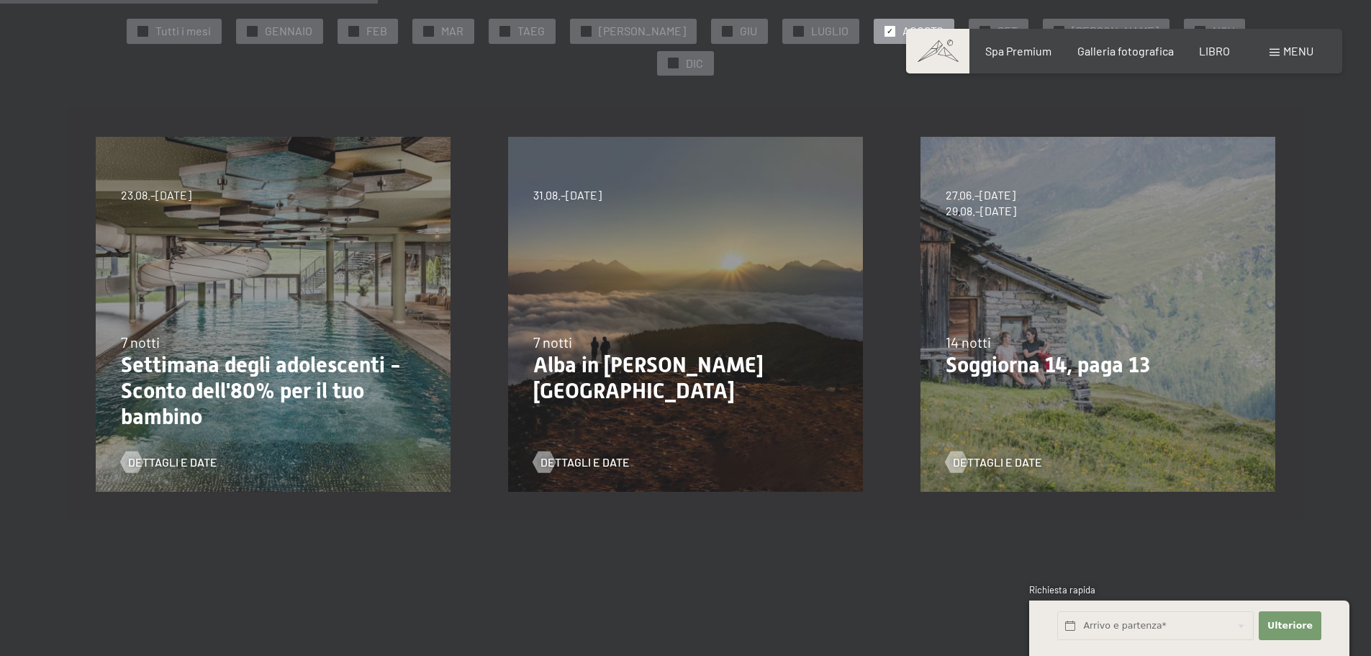
click at [642, 352] on font "Alba in [GEOGRAPHIC_DATA]" at bounding box center [648, 377] width 230 height 51
click at [593, 455] on font "Dettagli e date" at bounding box center [599, 462] width 89 height 14
click at [146, 455] on font "Dettagli e date" at bounding box center [186, 462] width 89 height 14
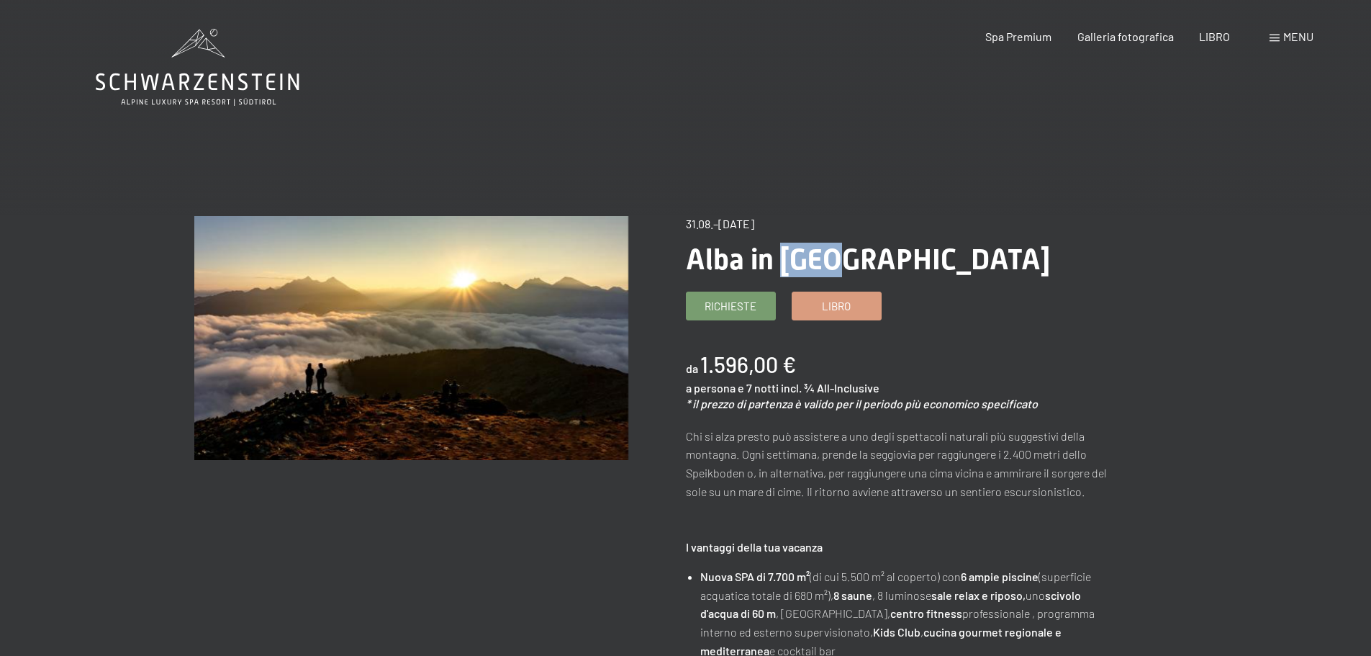
drag, startPoint x: 782, startPoint y: 258, endPoint x: 828, endPoint y: 257, distance: 45.3
click at [828, 257] on font "Alba in [GEOGRAPHIC_DATA]" at bounding box center [868, 259] width 364 height 34
click at [826, 257] on font "Alba in Valle Aurina" at bounding box center [868, 259] width 364 height 34
drag, startPoint x: 817, startPoint y: 258, endPoint x: 838, endPoint y: 262, distance: 20.6
click at [838, 262] on font "Alba in Valle Aurina" at bounding box center [868, 259] width 364 height 34
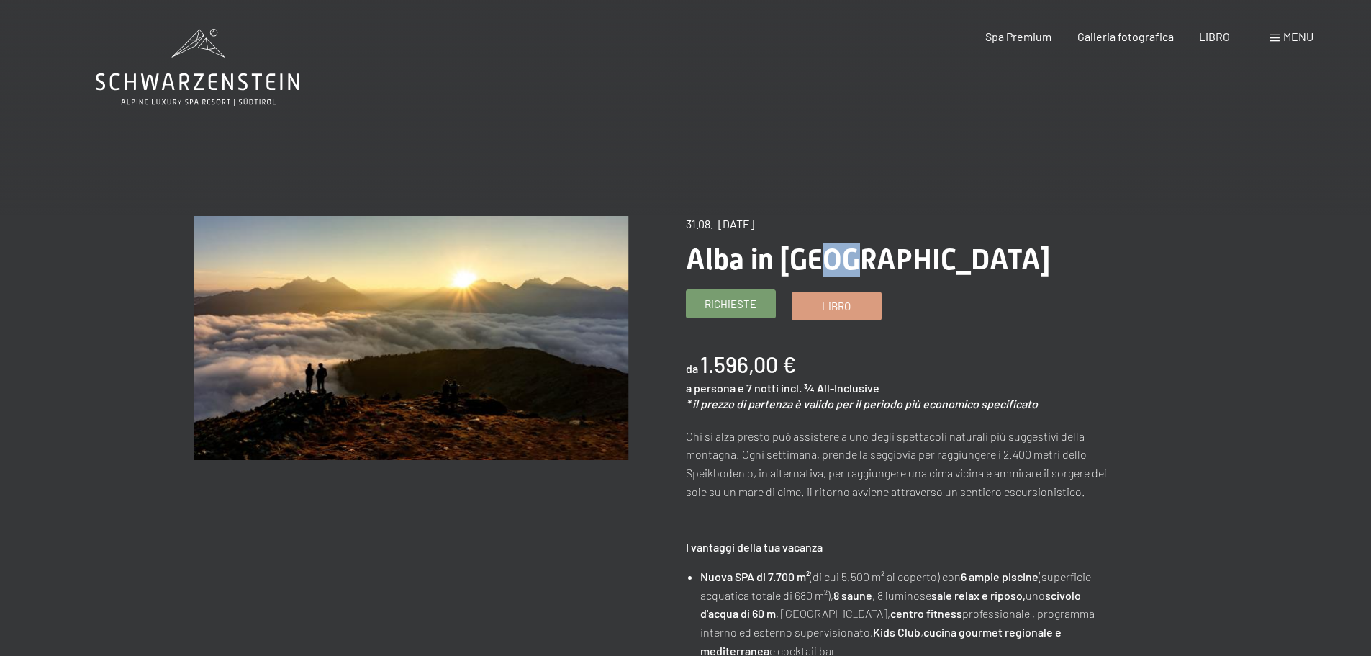
click at [753, 303] on font "Richieste" at bounding box center [730, 303] width 52 height 13
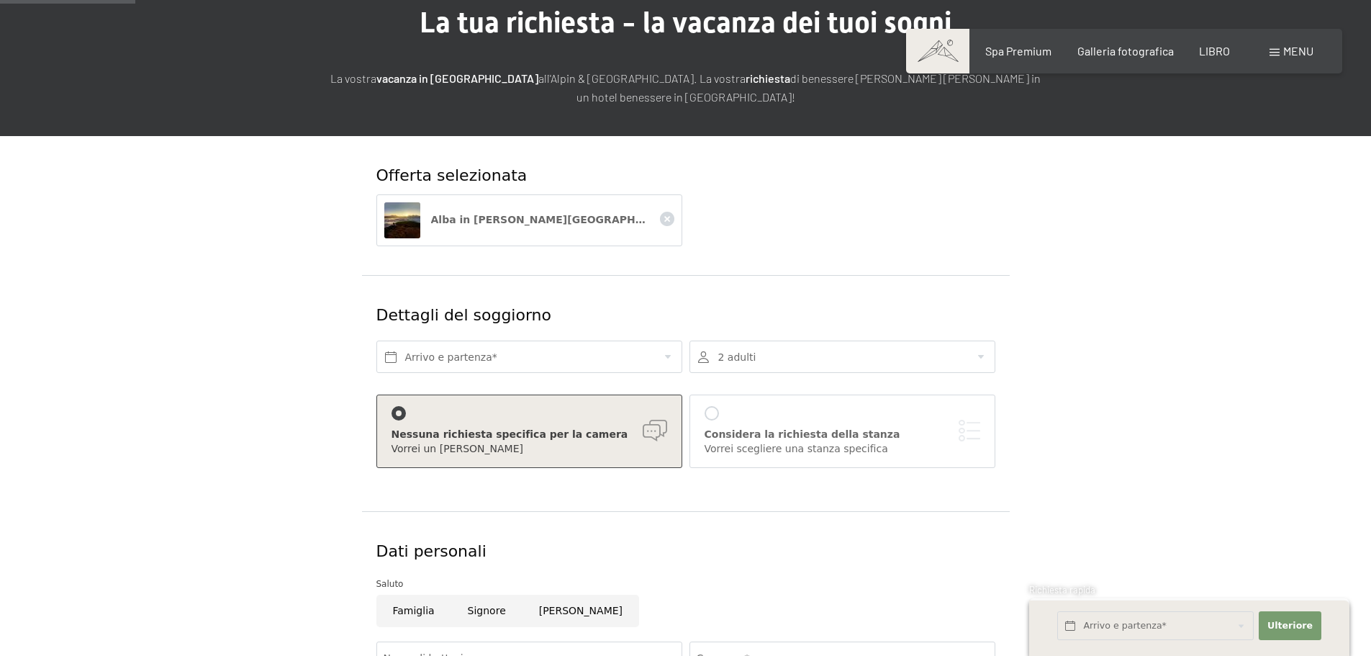
scroll to position [144, 0]
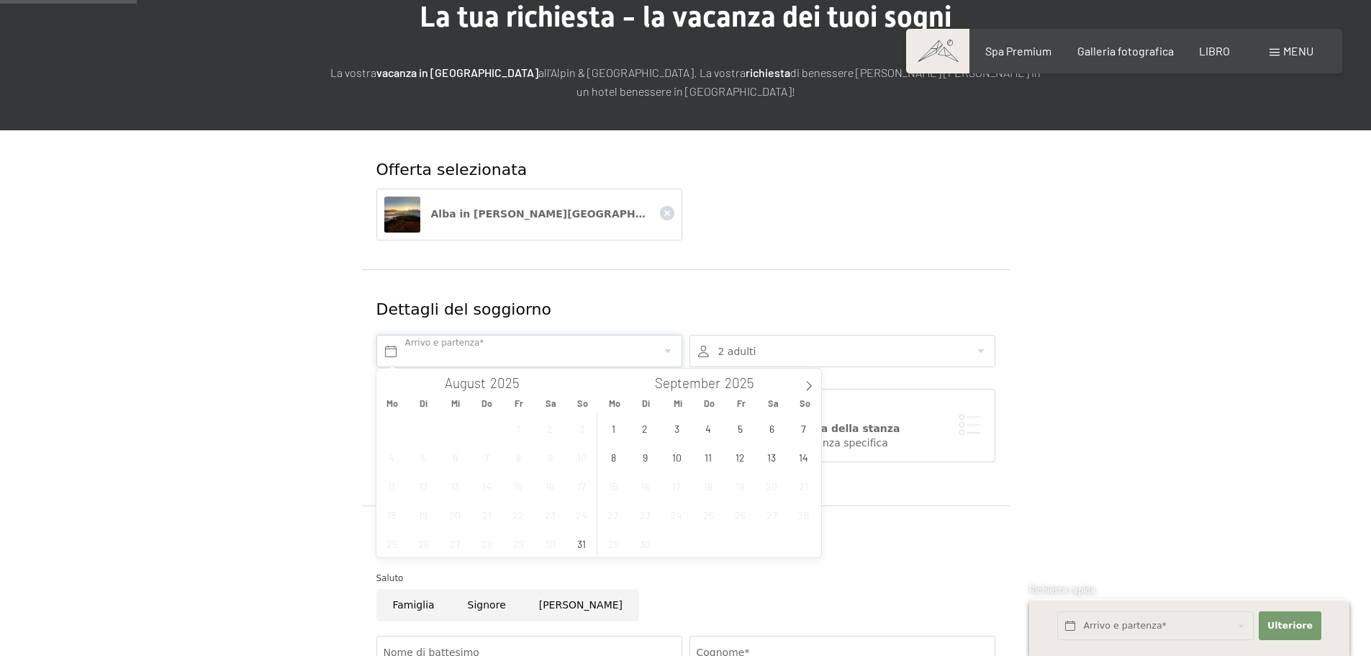
click at [429, 347] on input "text" at bounding box center [529, 351] width 306 height 32
click at [804, 379] on span at bounding box center [809, 380] width 24 height 24
click at [392, 386] on icon at bounding box center [389, 386] width 10 height 10
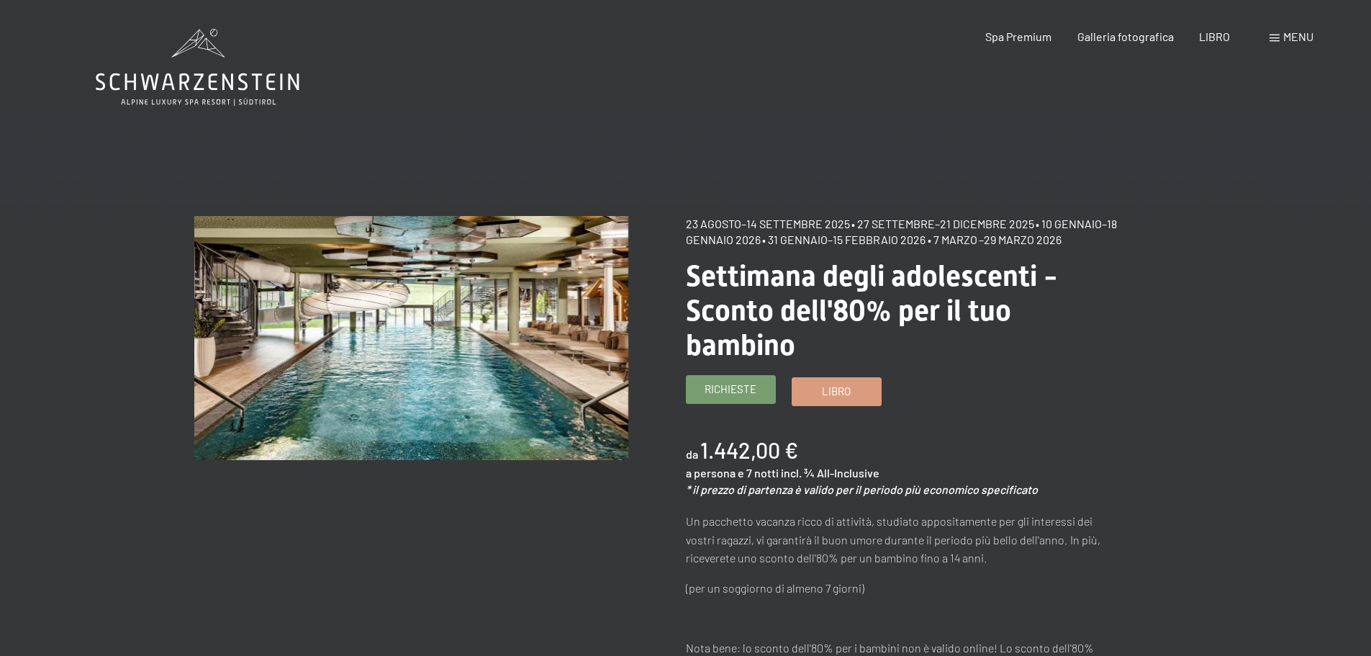
click at [740, 387] on font "Richieste" at bounding box center [730, 388] width 52 height 13
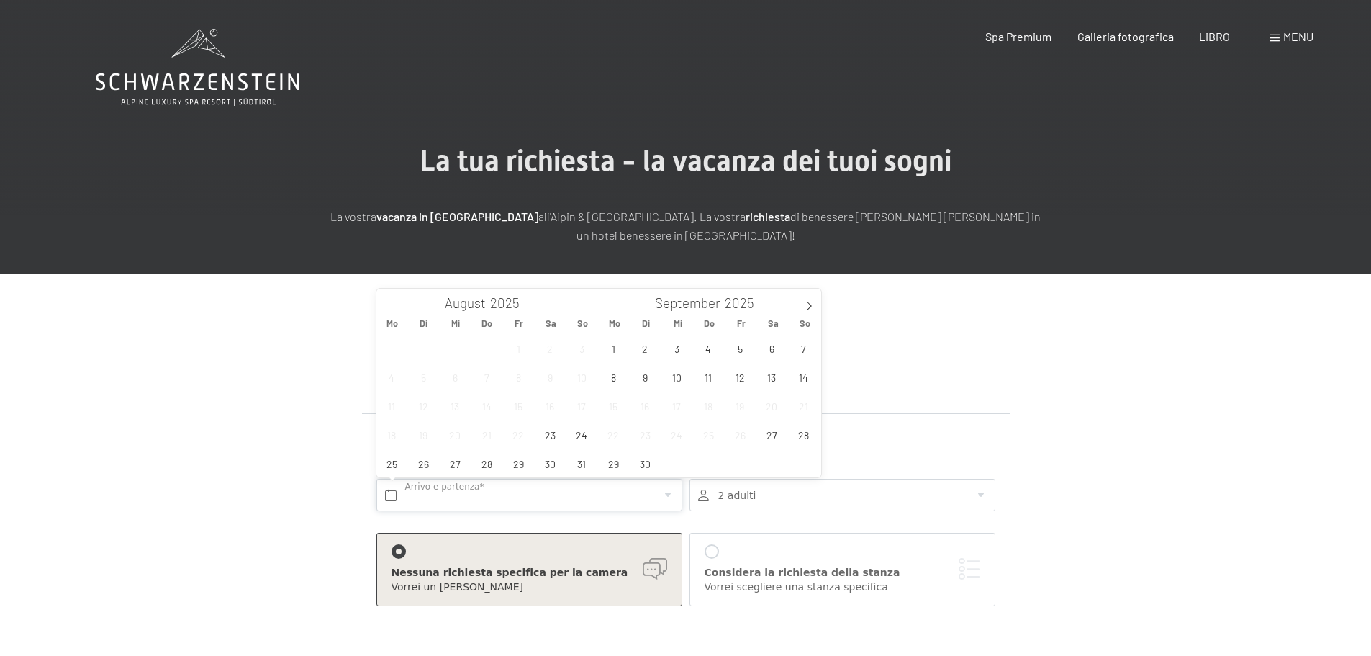
click at [594, 498] on input "text" at bounding box center [529, 495] width 306 height 32
click at [606, 373] on span "8" at bounding box center [613, 377] width 28 height 28
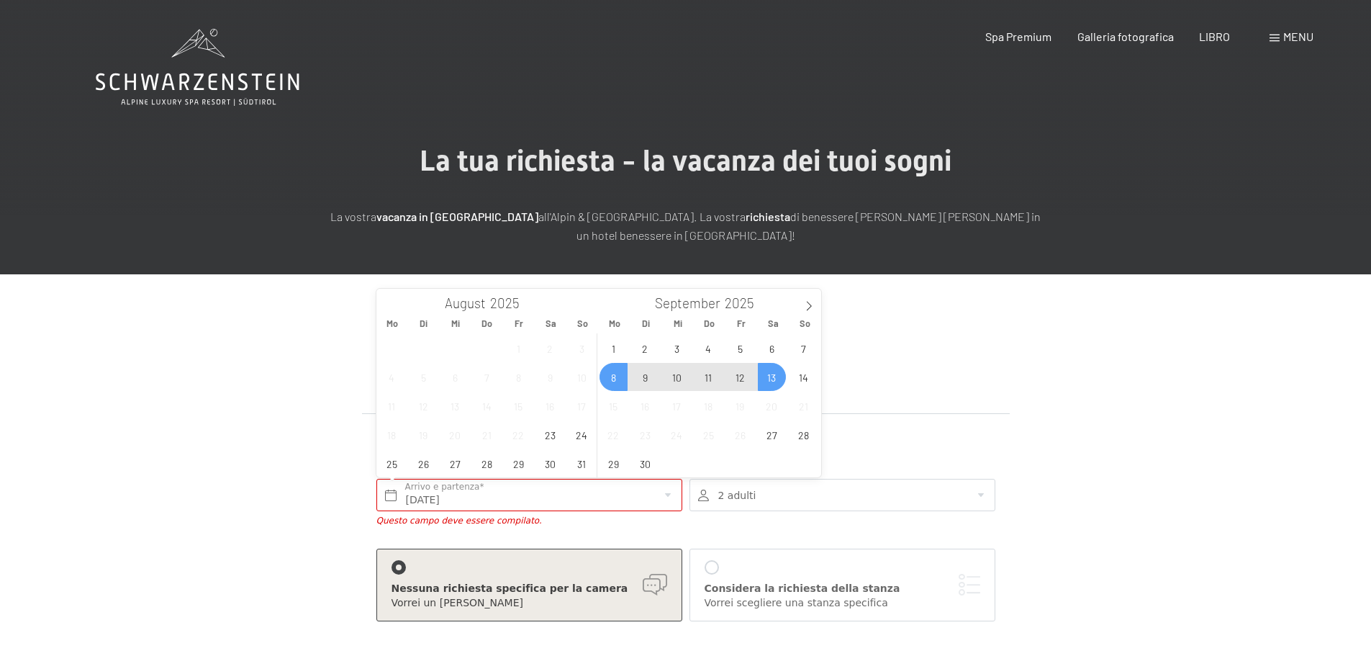
click at [773, 374] on span "13" at bounding box center [772, 377] width 28 height 28
type input "Mo. 08.09.2025 - Sa. 13.09.2025"
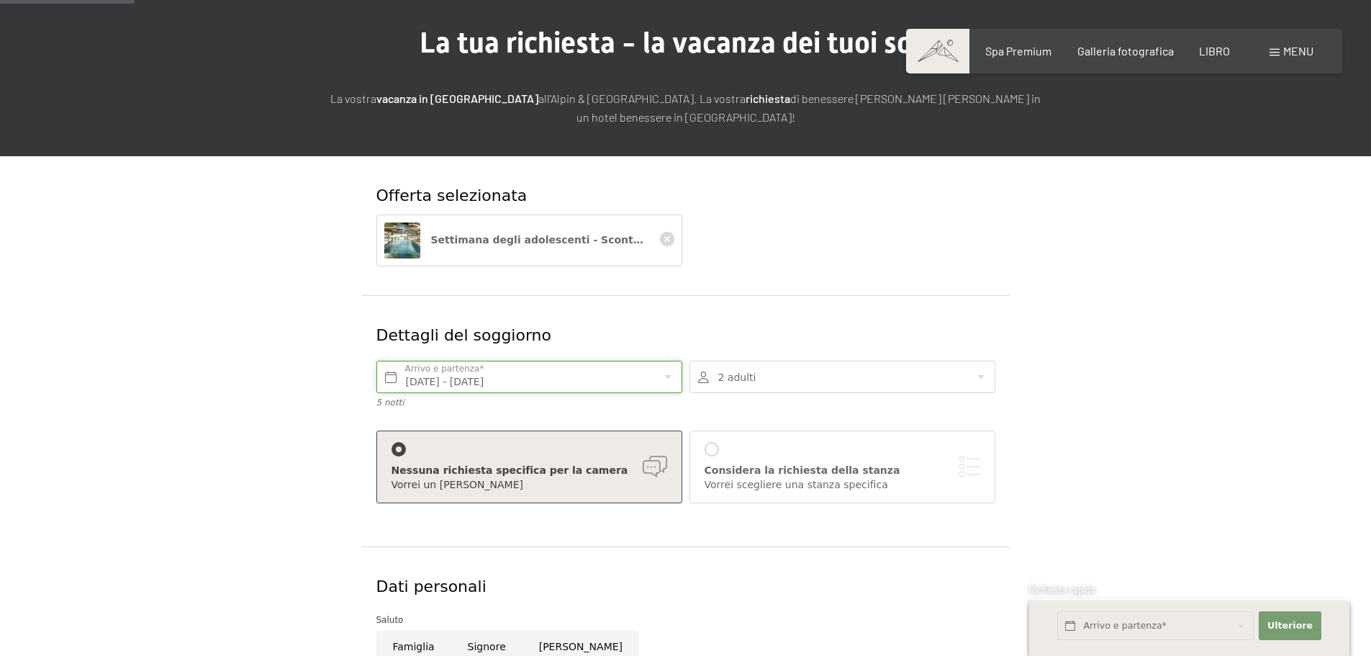
scroll to position [144, 0]
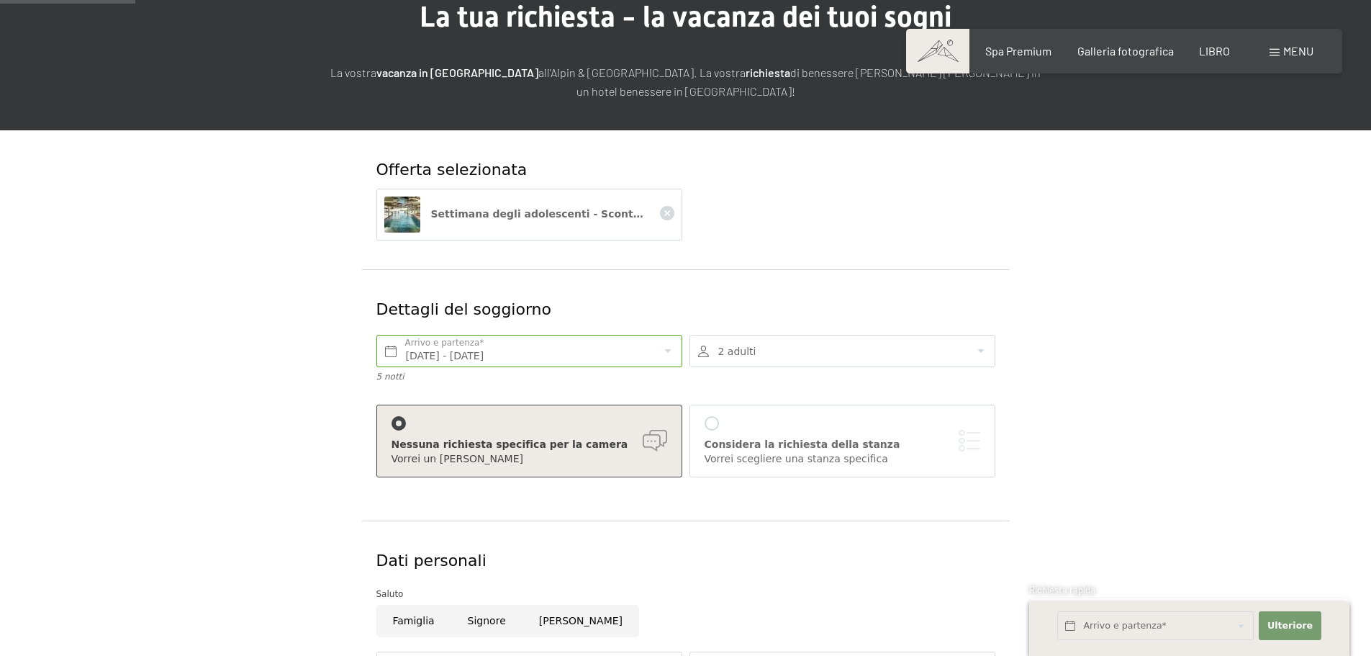
click at [709, 424] on div at bounding box center [711, 423] width 14 height 14
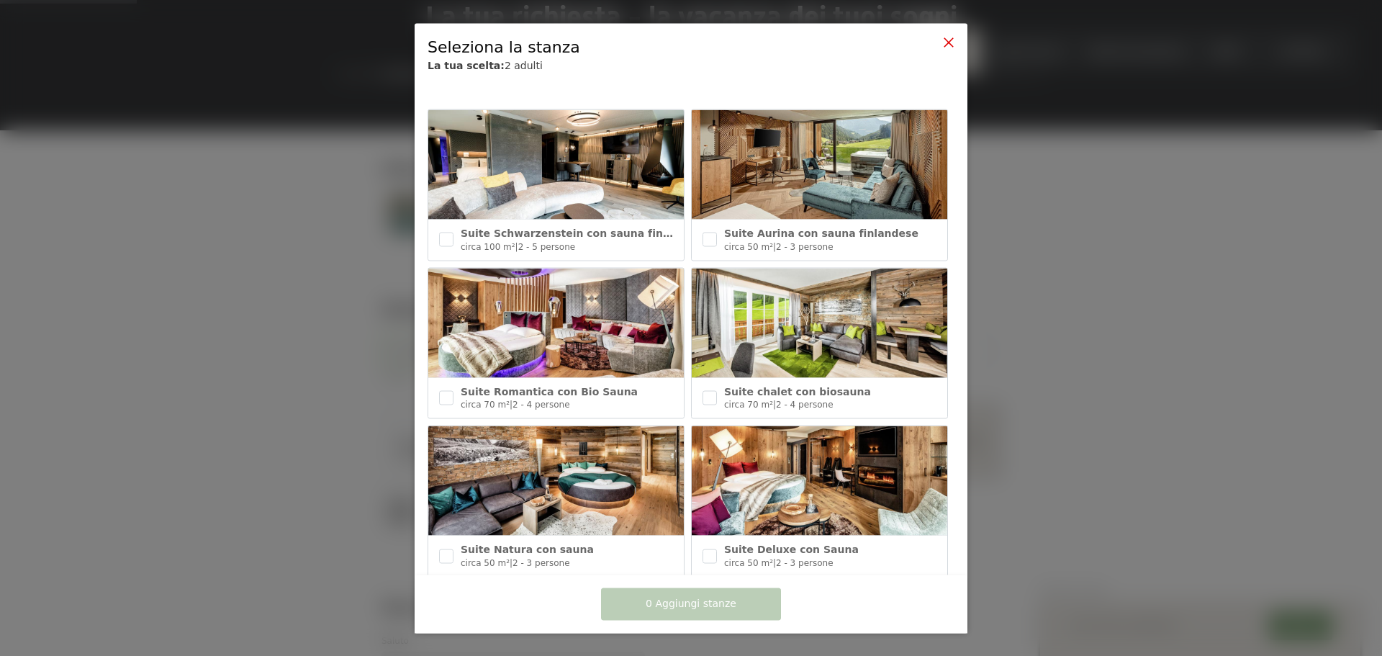
click at [946, 45] on icon at bounding box center [949, 42] width 12 height 12
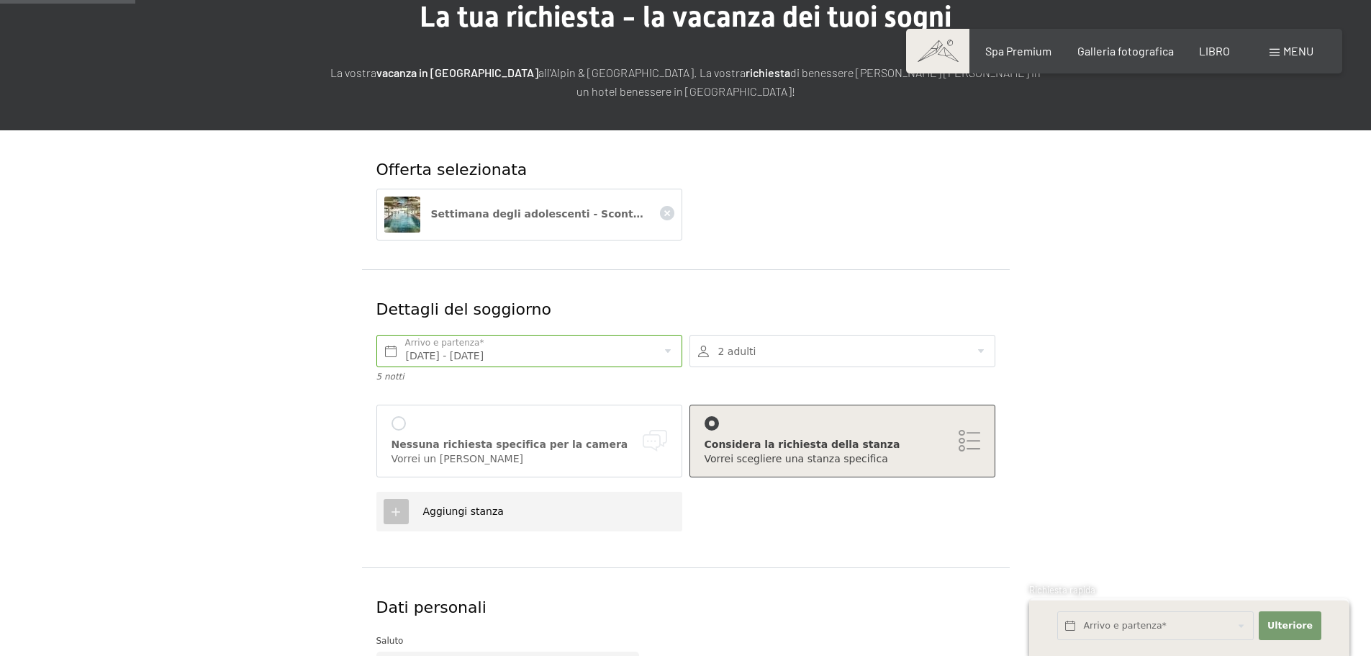
click at [394, 426] on div at bounding box center [398, 423] width 14 height 14
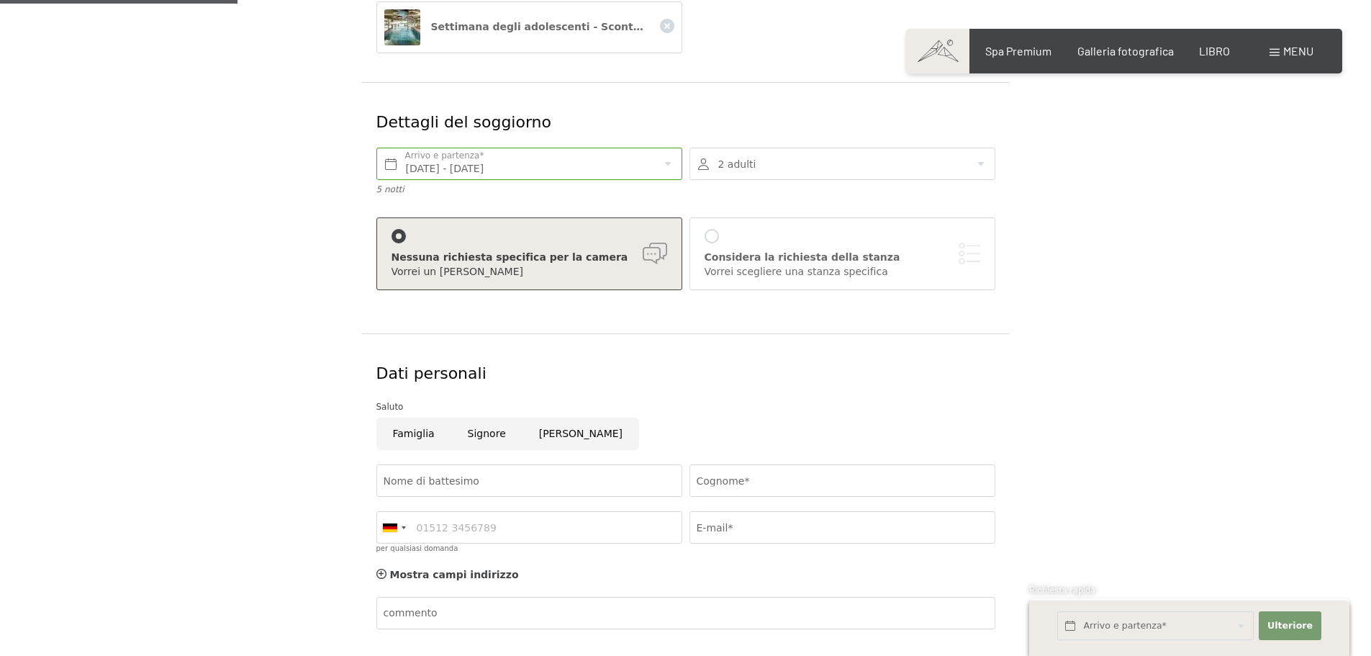
scroll to position [360, 0]
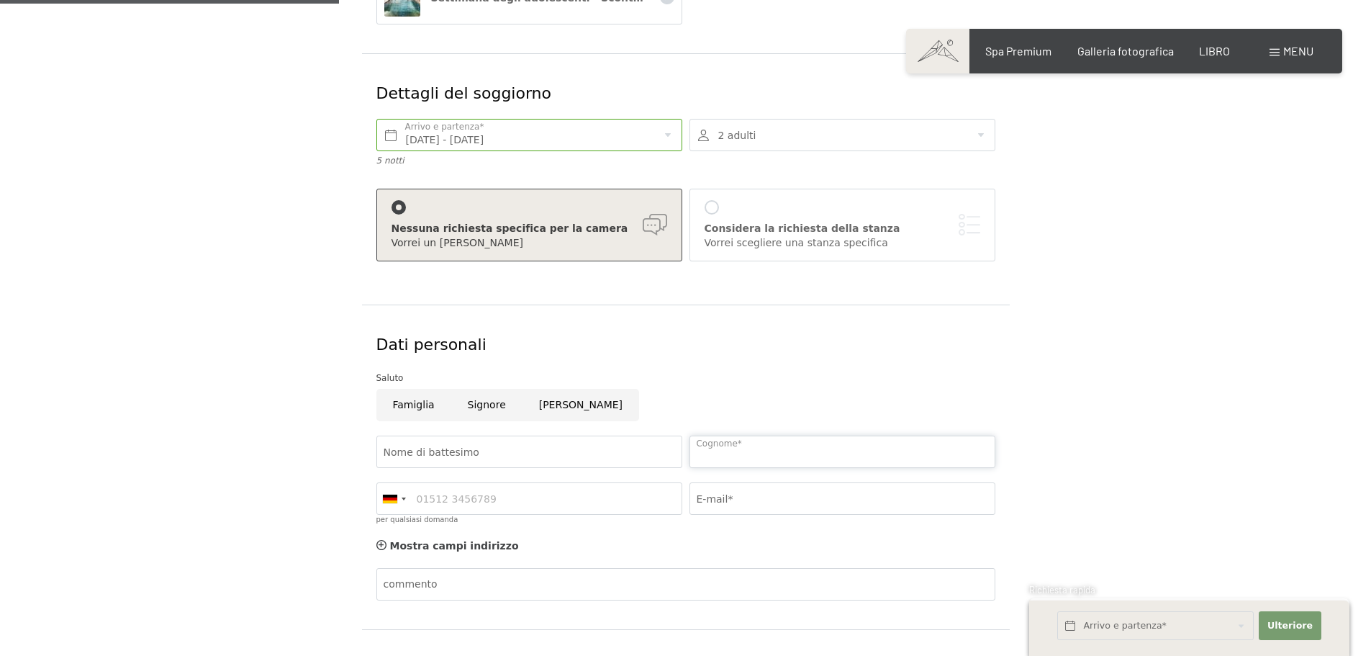
click at [787, 459] on input "Cognome*" at bounding box center [842, 451] width 306 height 32
type input "Valentini"
type input "Fabiano"
click at [797, 498] on input "E-mail*" at bounding box center [842, 498] width 306 height 32
type input "avv.fabianovalentini@gmail.com"
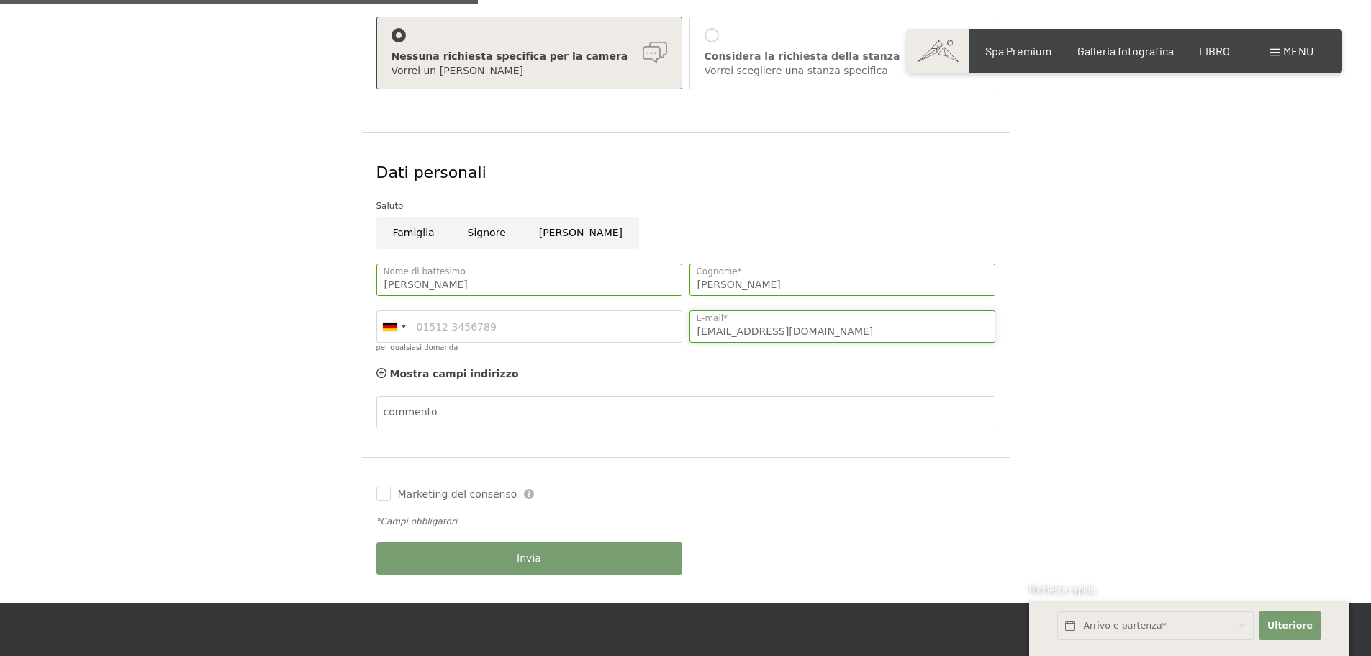
scroll to position [576, 0]
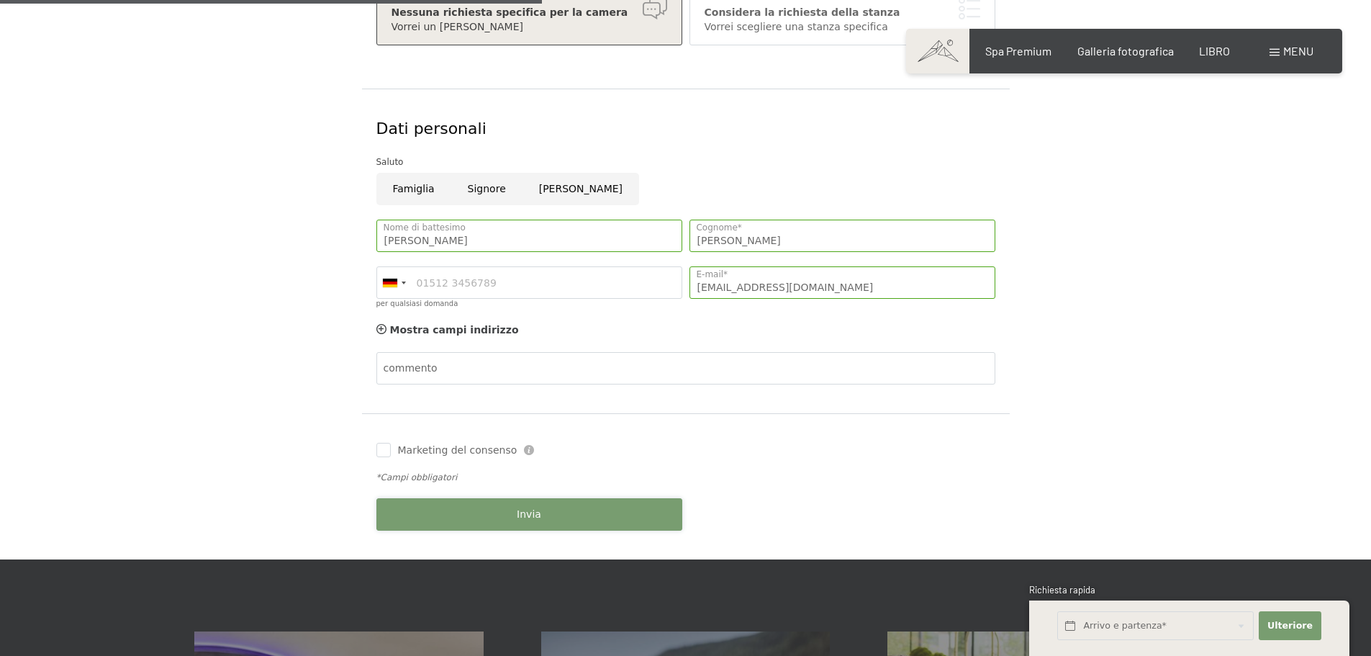
click at [432, 507] on button "Invia" at bounding box center [529, 514] width 306 height 32
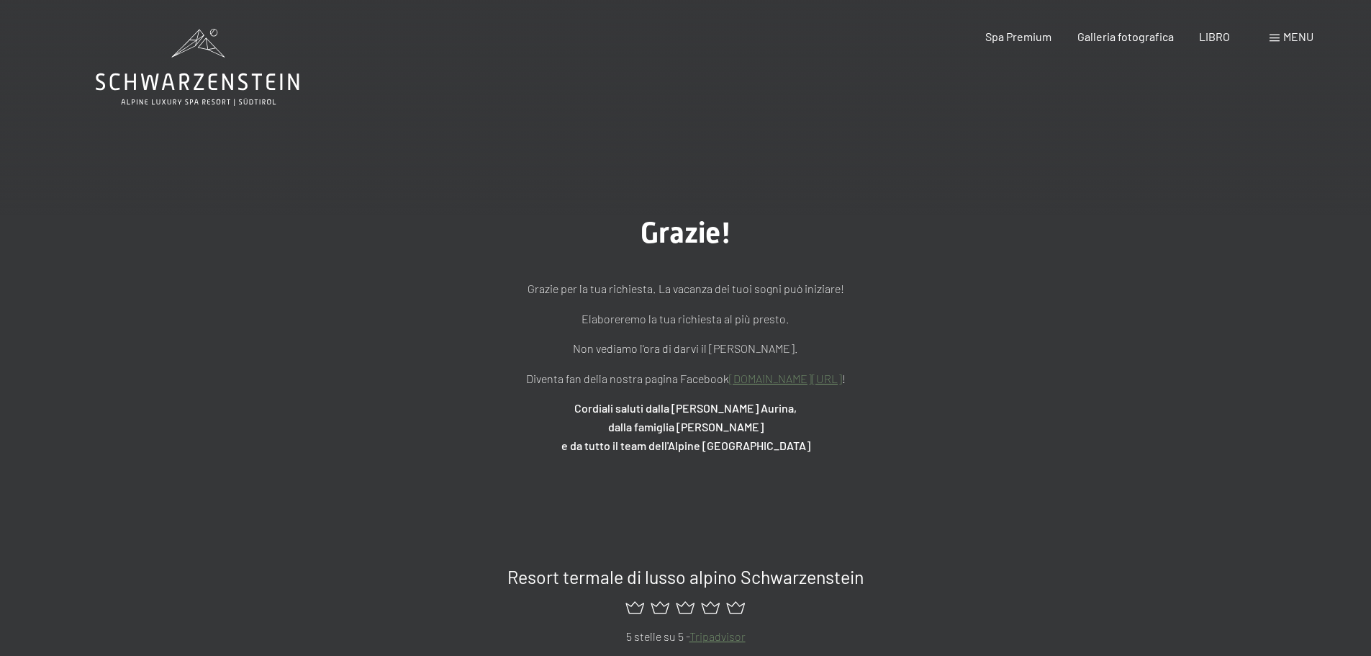
drag, startPoint x: 542, startPoint y: 75, endPoint x: 537, endPoint y: 56, distance: 19.4
drag, startPoint x: 537, startPoint y: 56, endPoint x: 773, endPoint y: 26, distance: 237.9
click at [773, 26] on header "Libro Richieste Spa Premium Galleria fotografica LIBRO menu DI ESSO IT [PERSON_…" at bounding box center [685, 14] width 1371 height 29
